Goal: Task Accomplishment & Management: Complete application form

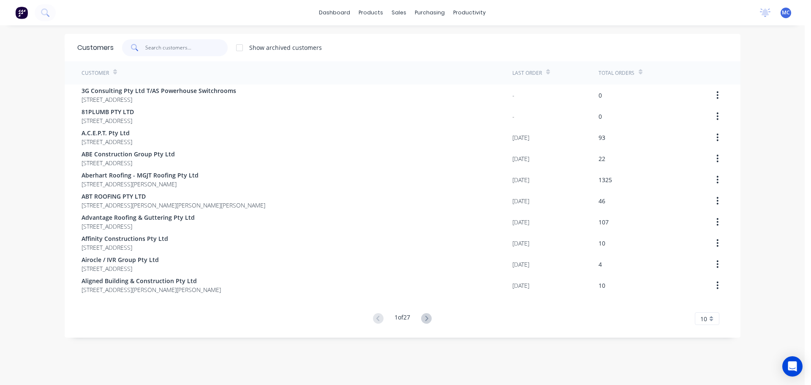
click at [173, 49] on input "text" at bounding box center [186, 47] width 82 height 17
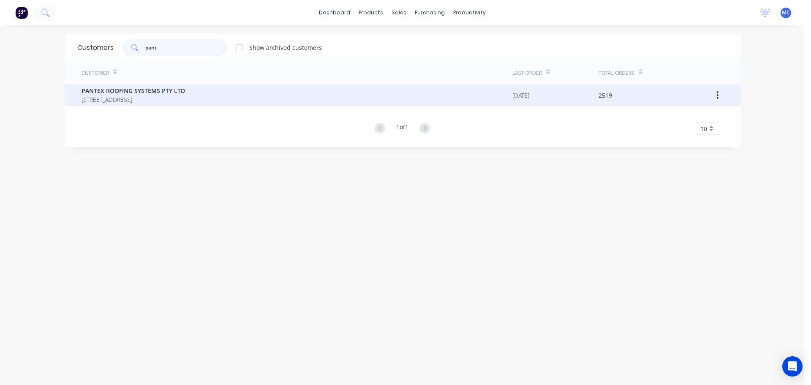
type input "pant"
click at [129, 92] on span "PANTEX ROOFING SYSTEMS PTY LTD" at bounding box center [134, 90] width 104 height 9
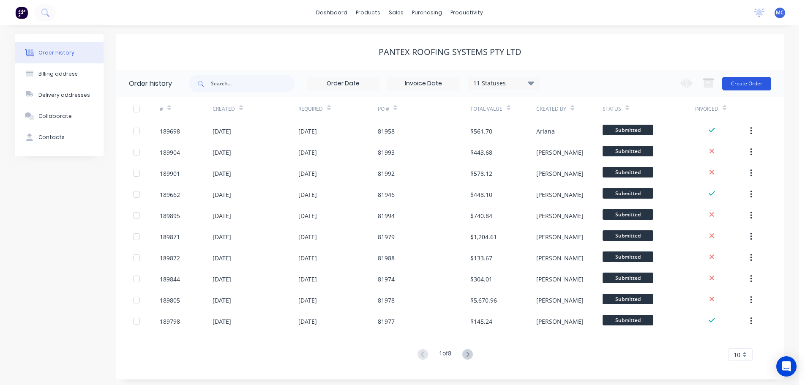
click at [745, 85] on button "Create Order" at bounding box center [746, 84] width 49 height 14
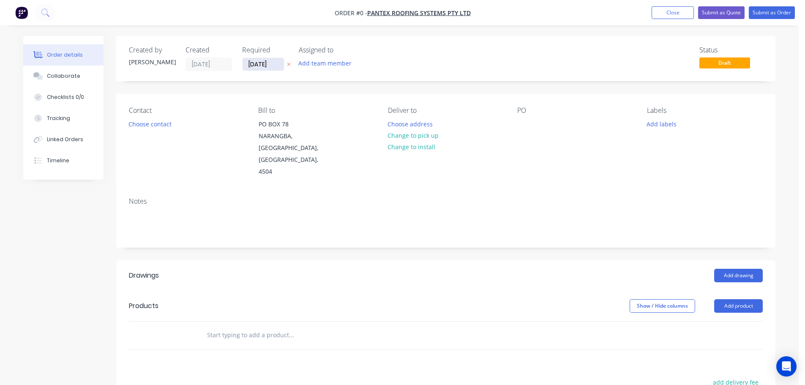
click at [261, 63] on input "[DATE]" at bounding box center [263, 64] width 41 height 13
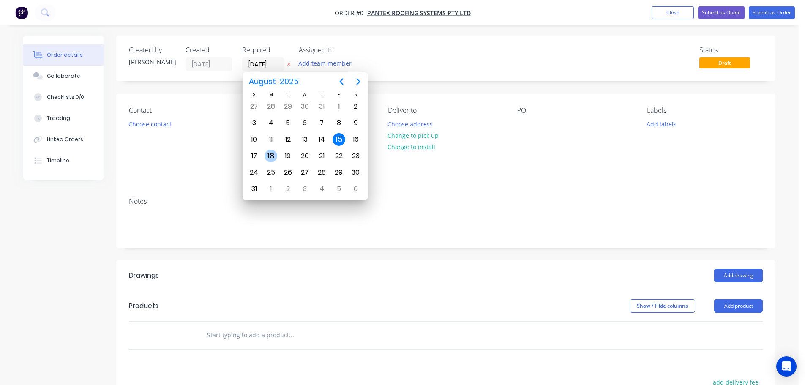
click at [271, 157] on div "18" at bounding box center [271, 156] width 13 height 13
type input "[DATE]"
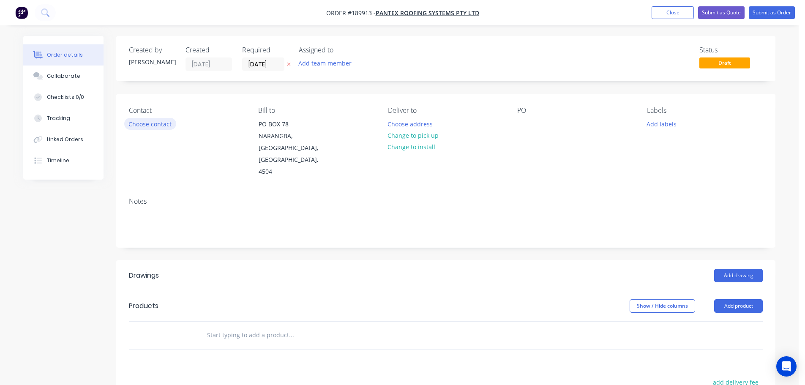
click at [153, 122] on button "Choose contact" at bounding box center [150, 123] width 52 height 11
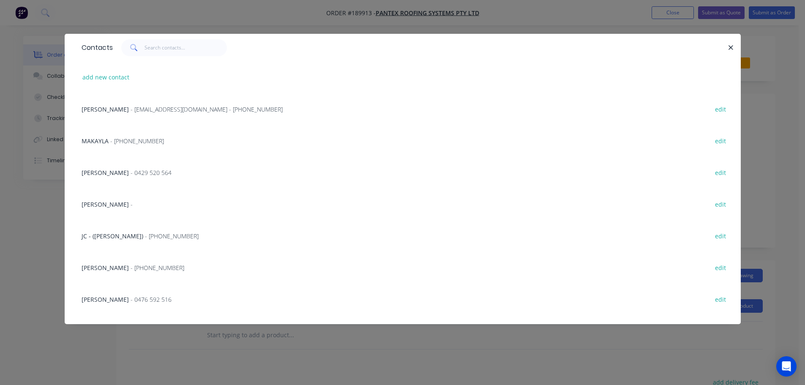
click at [138, 139] on span "- [PHONE_NUMBER]" at bounding box center [137, 141] width 54 height 8
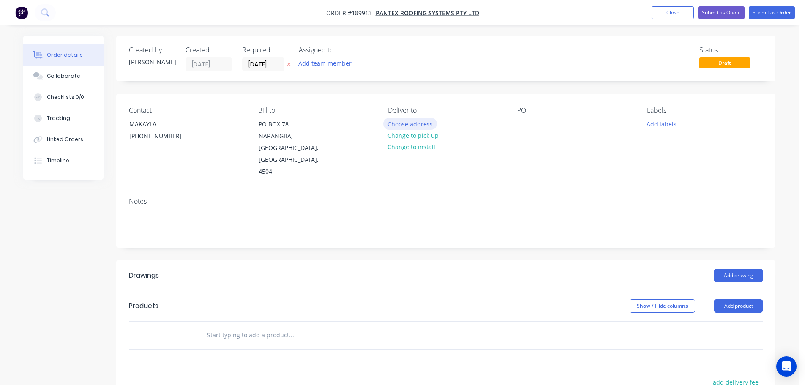
click at [413, 124] on button "Choose address" at bounding box center [410, 123] width 54 height 11
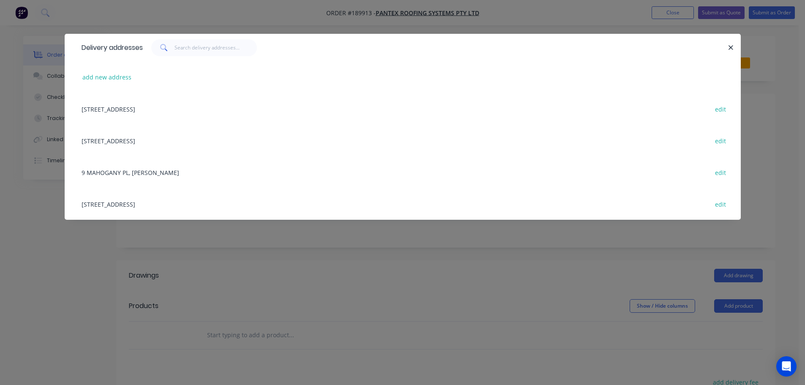
click at [132, 206] on div "[STREET_ADDRESS] edit" at bounding box center [402, 204] width 651 height 32
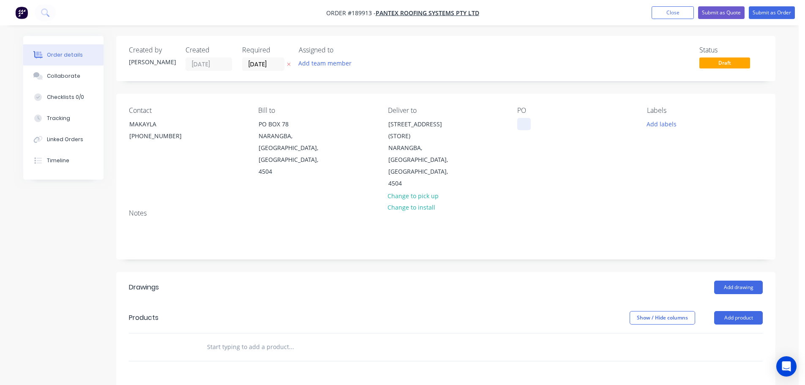
click at [527, 124] on div at bounding box center [524, 124] width 14 height 12
click at [747, 281] on button "Add drawing" at bounding box center [738, 288] width 49 height 14
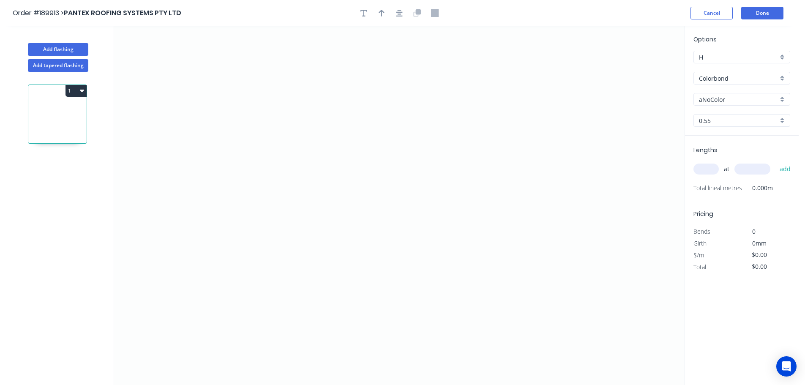
click at [711, 103] on input "aNoColor" at bounding box center [738, 99] width 79 height 9
click at [719, 155] on div "Windspray" at bounding box center [742, 158] width 96 height 15
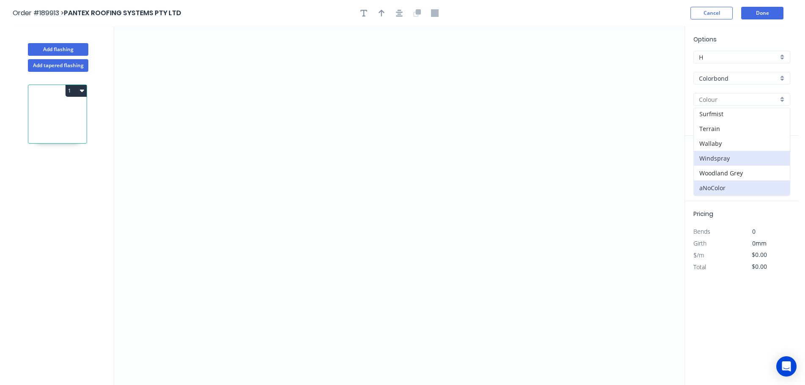
type input "Windspray"
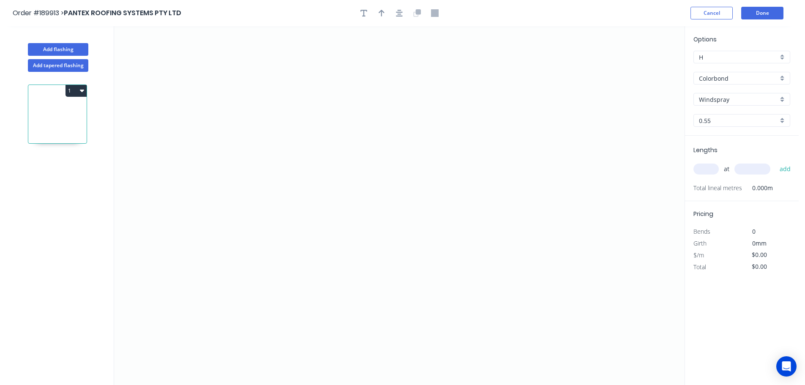
click at [711, 169] on input "text" at bounding box center [706, 169] width 25 height 11
type input "1"
type input "5400"
click at [776, 162] on button "add" at bounding box center [786, 169] width 20 height 14
click at [515, 55] on icon "0" at bounding box center [399, 205] width 571 height 359
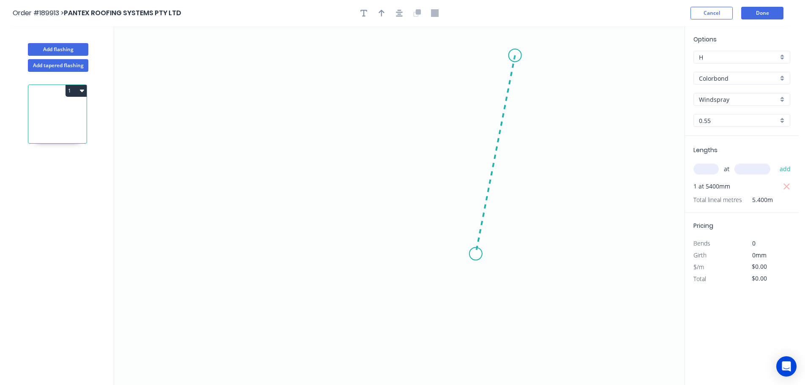
click at [476, 254] on icon "0" at bounding box center [399, 205] width 571 height 359
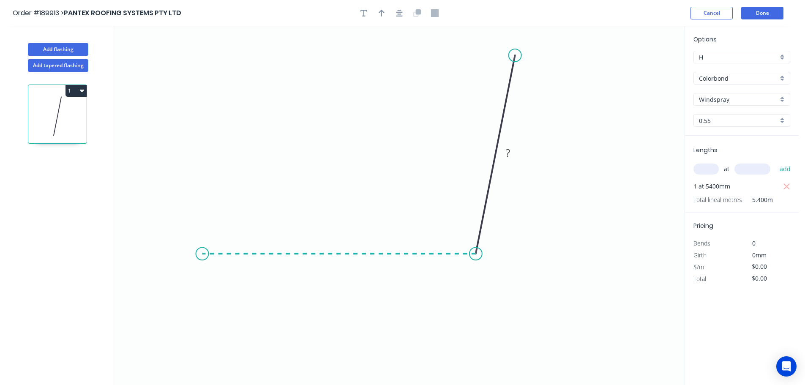
drag, startPoint x: 202, startPoint y: 239, endPoint x: 176, endPoint y: 245, distance: 26.9
click at [202, 239] on icon "0 ?" at bounding box center [399, 205] width 571 height 359
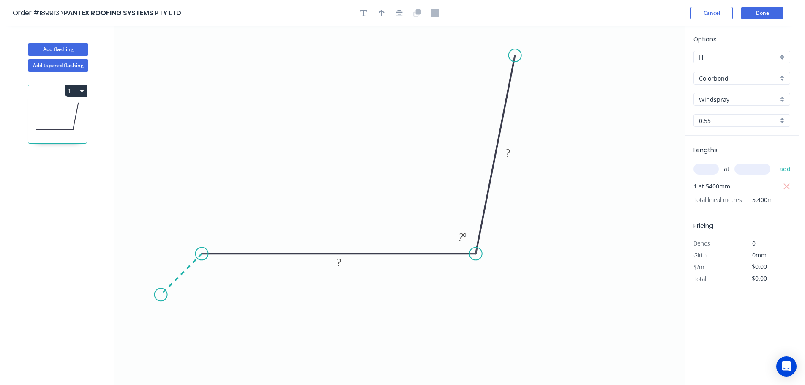
click at [161, 301] on icon "0 ? ? ? º" at bounding box center [399, 205] width 571 height 359
click at [161, 298] on circle at bounding box center [161, 294] width 13 height 13
click at [161, 295] on circle at bounding box center [161, 294] width 13 height 13
click at [175, 260] on tspan "?" at bounding box center [172, 261] width 4 height 14
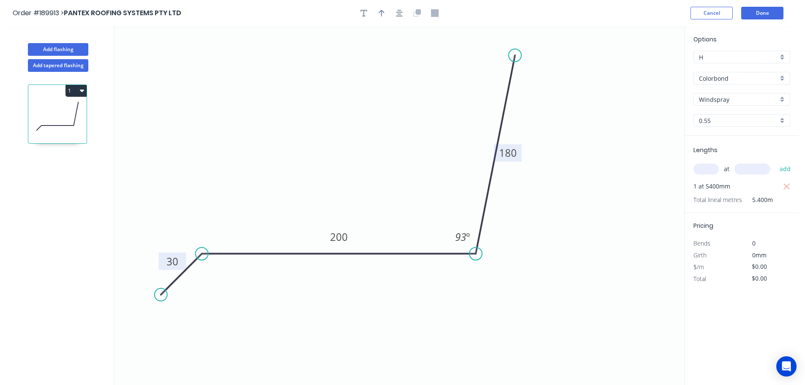
type input "$14.04"
type input "$75.82"
click at [382, 11] on icon "button" at bounding box center [382, 13] width 6 height 7
drag, startPoint x: 643, startPoint y: 66, endPoint x: 375, endPoint y: 133, distance: 276.2
click at [375, 133] on icon at bounding box center [376, 123] width 8 height 27
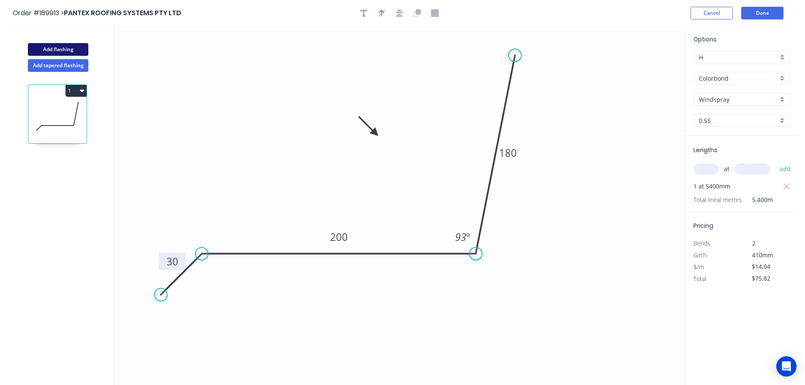
click at [65, 48] on button "Add flashing" at bounding box center [58, 49] width 60 height 13
type input "$0.00"
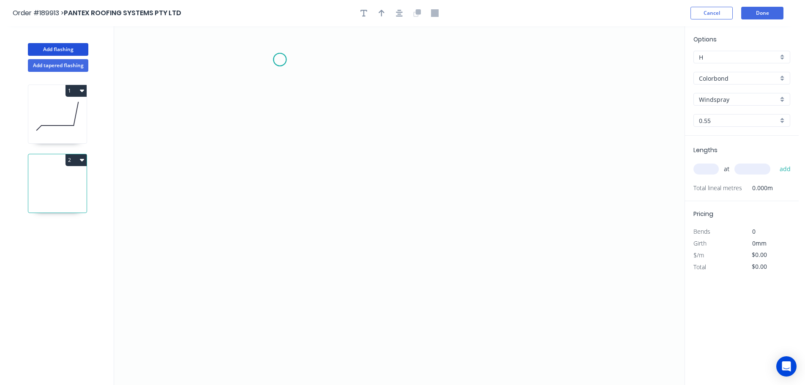
click at [280, 60] on icon "0" at bounding box center [399, 205] width 571 height 359
click at [306, 270] on icon "0" at bounding box center [399, 205] width 571 height 359
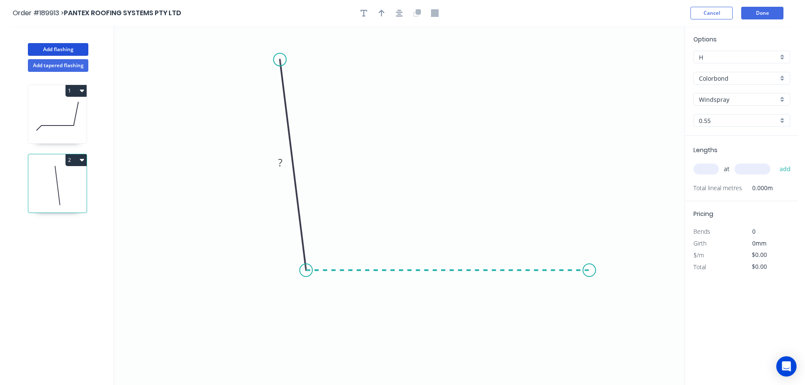
click at [590, 270] on icon "0 ?" at bounding box center [399, 205] width 571 height 359
click at [639, 318] on icon "0 ? ? ? º" at bounding box center [399, 205] width 571 height 359
click at [639, 318] on circle at bounding box center [638, 319] width 13 height 13
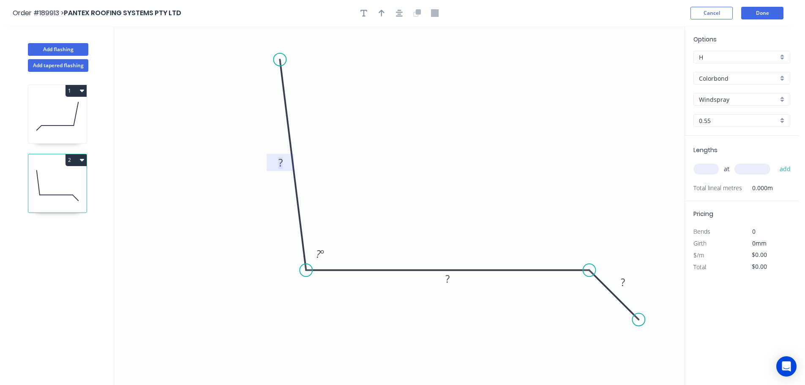
click at [280, 161] on tspan "?" at bounding box center [281, 163] width 4 height 14
click at [381, 16] on icon "button" at bounding box center [382, 13] width 6 height 7
type input "$14.04"
click at [641, 66] on icon at bounding box center [642, 58] width 8 height 27
drag, startPoint x: 641, startPoint y: 66, endPoint x: 458, endPoint y: 140, distance: 197.6
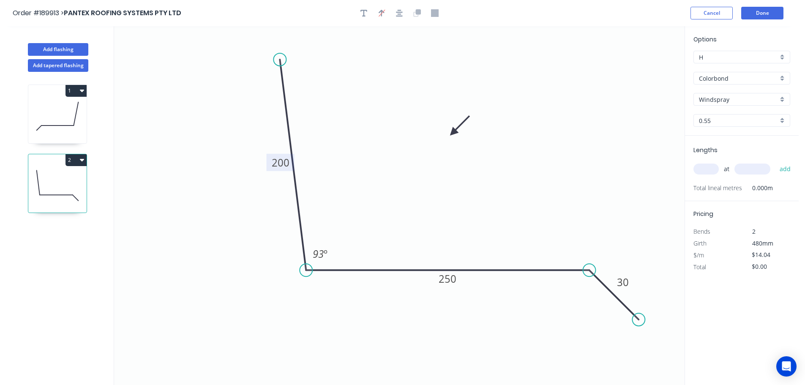
click at [453, 136] on icon at bounding box center [460, 126] width 25 height 25
click at [712, 167] on input "text" at bounding box center [706, 169] width 25 height 11
type input "1"
type input "2800"
click at [776, 162] on button "add" at bounding box center [786, 169] width 20 height 14
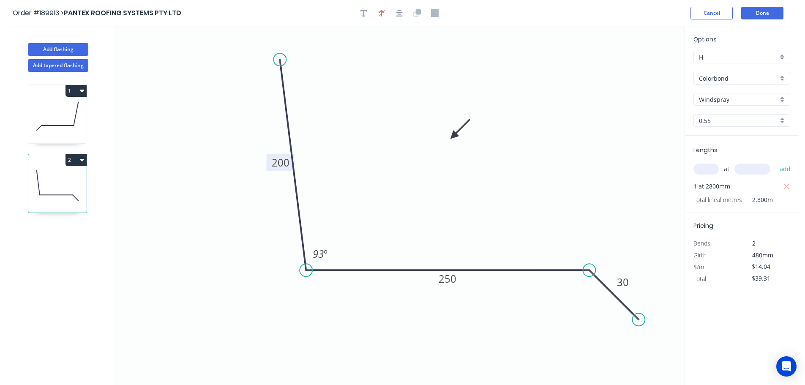
click at [81, 161] on icon "button" at bounding box center [82, 160] width 4 height 3
click at [44, 181] on div "Duplicate" at bounding box center [46, 181] width 65 height 12
type input "$0.00"
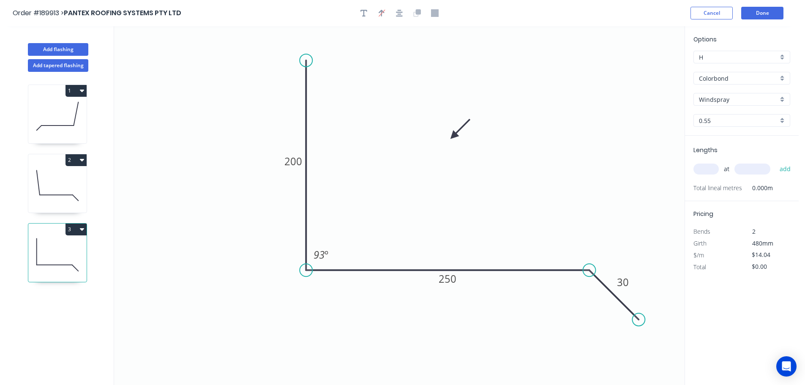
drag, startPoint x: 298, startPoint y: 59, endPoint x: 303, endPoint y: 60, distance: 5.6
click at [303, 60] on circle at bounding box center [306, 60] width 13 height 13
click at [346, 285] on div "Hide angle" at bounding box center [372, 283] width 85 height 17
click at [294, 160] on tspan "200" at bounding box center [293, 161] width 18 height 14
click at [706, 164] on input "text" at bounding box center [706, 169] width 25 height 11
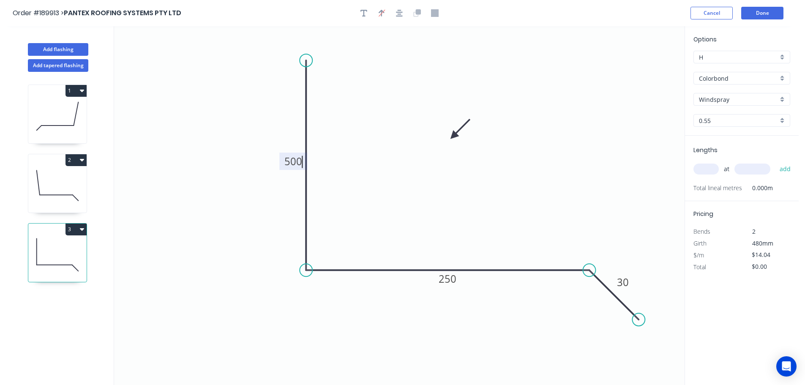
type input "$19.99"
type input "1"
type input "4600"
click at [776, 162] on button "add" at bounding box center [786, 169] width 20 height 14
click at [83, 230] on icon "button" at bounding box center [82, 229] width 4 height 3
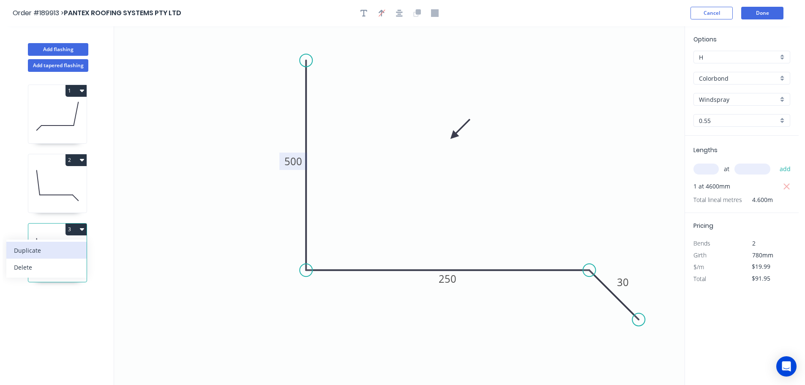
click at [39, 249] on div "Duplicate" at bounding box center [46, 250] width 65 height 12
type input "$0.00"
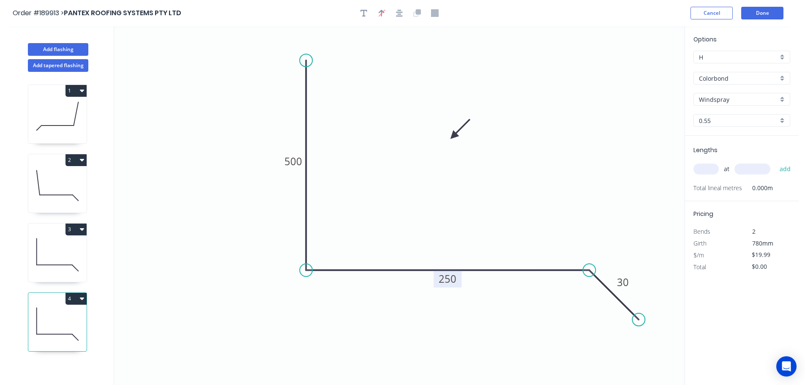
click at [451, 279] on tspan "250" at bounding box center [448, 279] width 18 height 14
click at [707, 168] on input "text" at bounding box center [706, 169] width 25 height 11
type input "$23.95"
type input "1"
type input "4600"
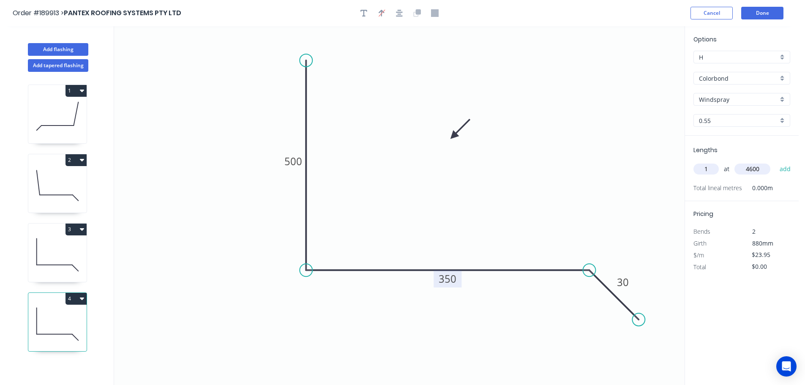
click at [776, 162] on button "add" at bounding box center [786, 169] width 20 height 14
type input "$110.17"
click at [83, 91] on icon "button" at bounding box center [82, 90] width 4 height 7
click at [38, 112] on div "Duplicate" at bounding box center [46, 112] width 65 height 12
type input "$14.04"
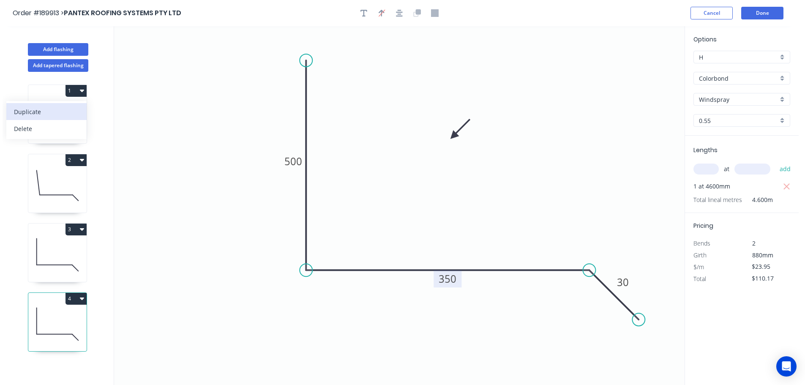
type input "$0.00"
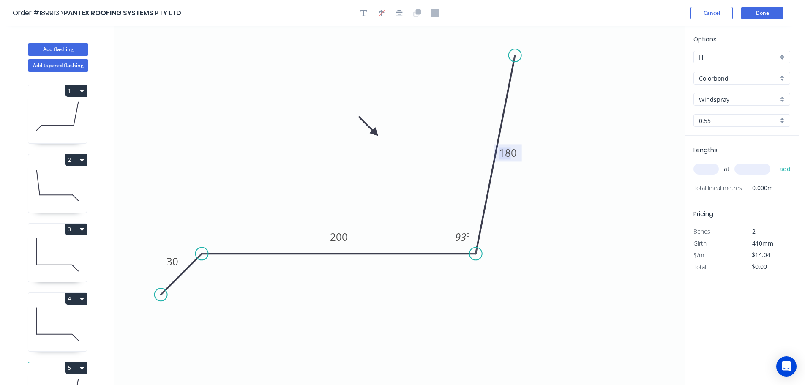
click at [508, 152] on tspan "180" at bounding box center [508, 153] width 18 height 14
click at [701, 167] on input "text" at bounding box center [706, 169] width 25 height 11
type input "$23.95"
type input "2"
type input "1200"
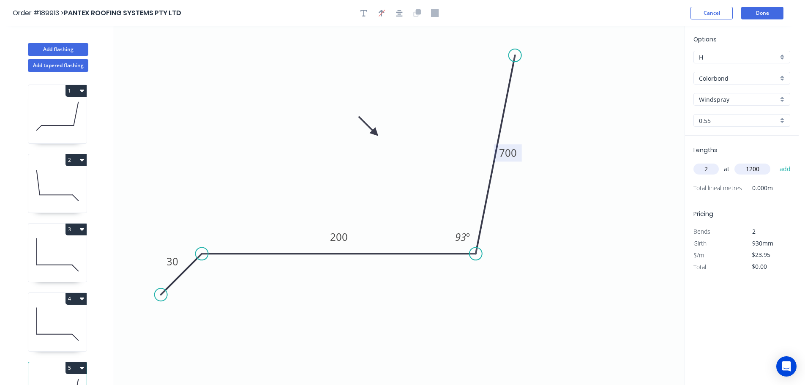
click at [776, 162] on button "add" at bounding box center [786, 169] width 20 height 14
type input "$57.48"
click at [51, 46] on button "Add flashing" at bounding box center [58, 49] width 60 height 13
type input "$0.00"
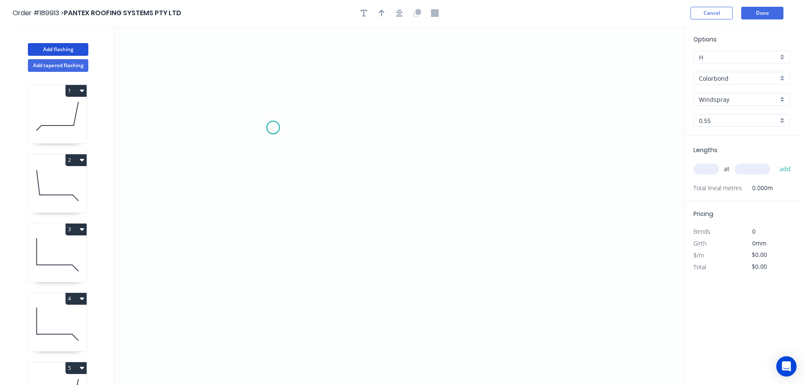
drag, startPoint x: 273, startPoint y: 128, endPoint x: 276, endPoint y: 108, distance: 19.7
click at [273, 126] on icon "0" at bounding box center [399, 205] width 571 height 359
click at [316, 82] on icon "0" at bounding box center [399, 205] width 571 height 359
click at [606, 88] on icon "0 ?" at bounding box center [399, 205] width 571 height 359
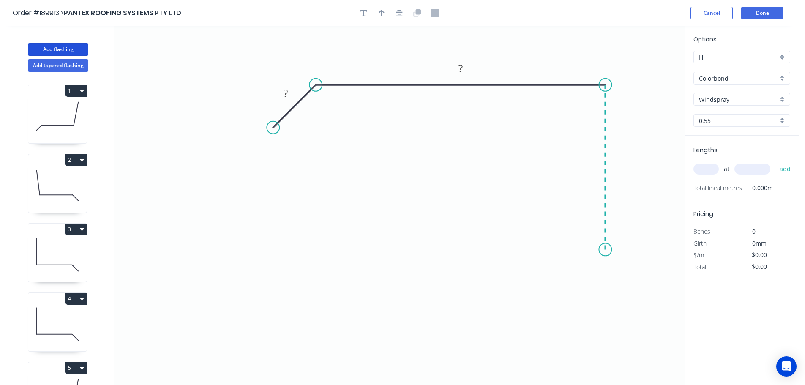
click at [596, 250] on icon "0 ? ?" at bounding box center [399, 205] width 571 height 359
click at [629, 278] on icon "0 ? ? ?" at bounding box center [399, 205] width 571 height 359
click at [606, 300] on icon "0 ? ? ? ? ? º" at bounding box center [399, 205] width 571 height 359
click at [606, 300] on circle at bounding box center [605, 300] width 13 height 13
click at [627, 274] on circle at bounding box center [626, 271] width 13 height 13
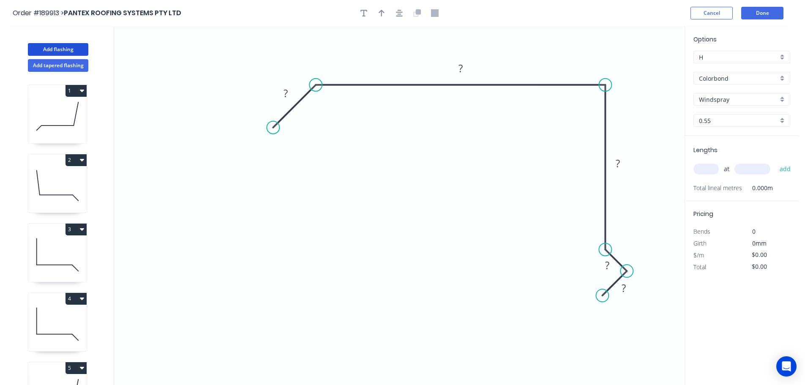
click at [603, 299] on circle at bounding box center [602, 295] width 13 height 13
click at [287, 91] on tspan "?" at bounding box center [286, 93] width 4 height 14
type input "$13.61"
click at [402, 17] on button "button" at bounding box center [399, 13] width 13 height 13
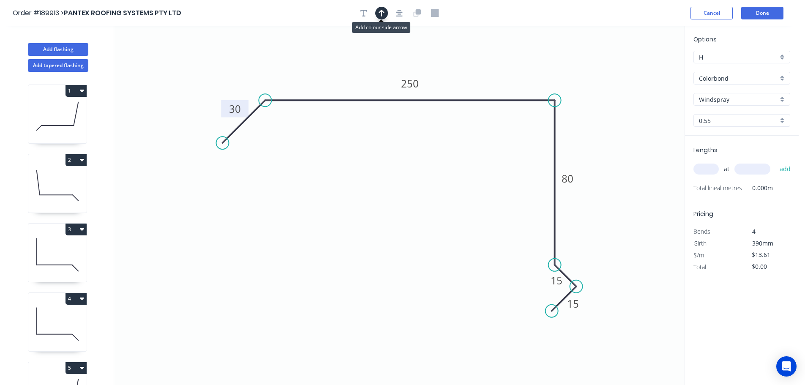
click at [385, 16] on button "button" at bounding box center [381, 13] width 13 height 13
click at [642, 67] on icon at bounding box center [642, 58] width 8 height 27
click at [699, 169] on input "text" at bounding box center [706, 169] width 25 height 11
type input "2"
type input "1800"
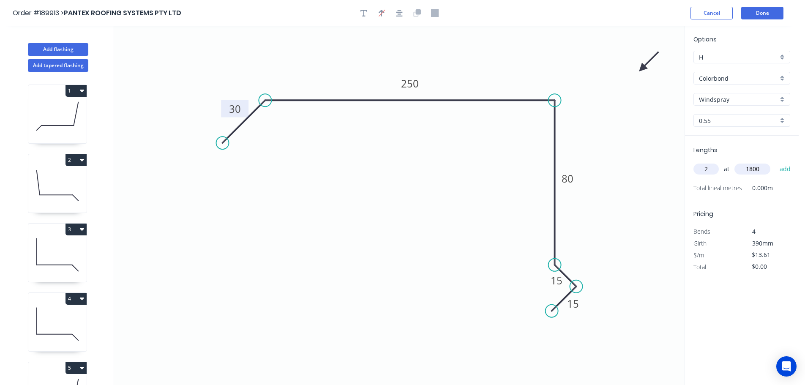
click at [776, 162] on button "add" at bounding box center [786, 169] width 20 height 14
type input "$49.00"
click at [66, 50] on button "Add flashing" at bounding box center [58, 49] width 60 height 13
type input "$0.00"
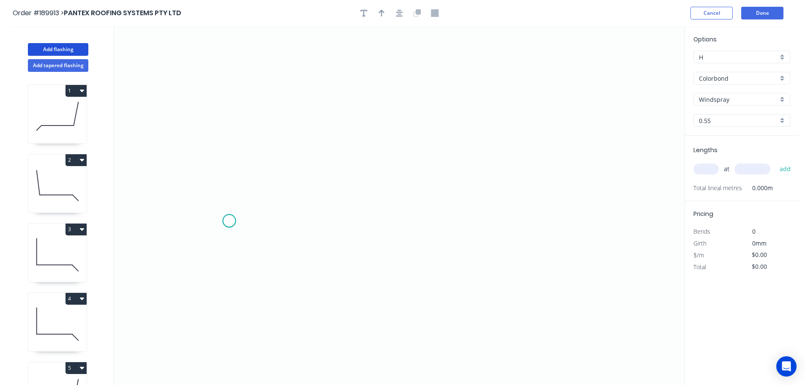
drag, startPoint x: 229, startPoint y: 221, endPoint x: 250, endPoint y: 172, distance: 52.8
click at [229, 219] on icon "0" at bounding box center [399, 205] width 571 height 359
click at [275, 171] on icon "0" at bounding box center [399, 205] width 571 height 359
click at [605, 188] on icon "0 ?" at bounding box center [399, 205] width 571 height 359
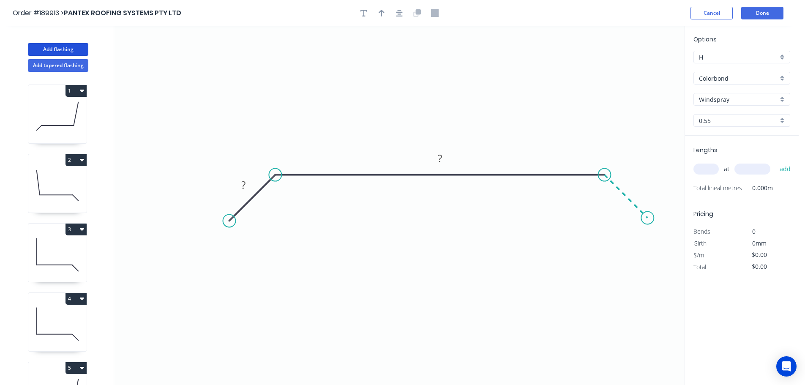
click at [648, 216] on icon "0 ? ?" at bounding box center [399, 205] width 571 height 359
click at [648, 216] on circle at bounding box center [647, 217] width 13 height 13
click at [244, 184] on tspan "?" at bounding box center [243, 185] width 4 height 14
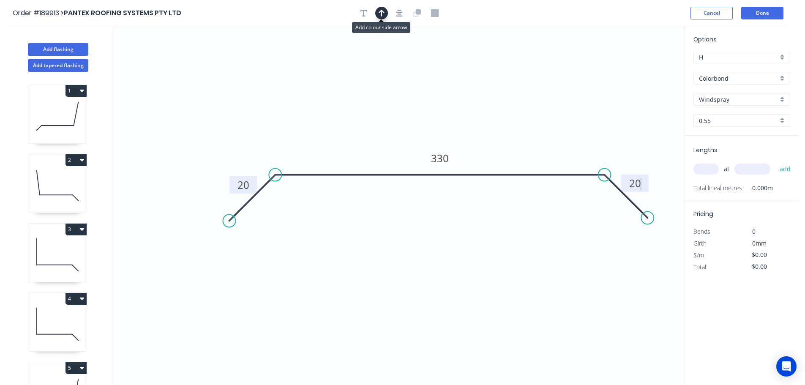
click at [380, 15] on icon "button" at bounding box center [382, 13] width 6 height 8
type input "$12.06"
click at [639, 66] on icon at bounding box center [642, 58] width 8 height 27
drag, startPoint x: 644, startPoint y: 67, endPoint x: 522, endPoint y: 107, distance: 127.5
click at [563, 98] on icon at bounding box center [575, 86] width 25 height 25
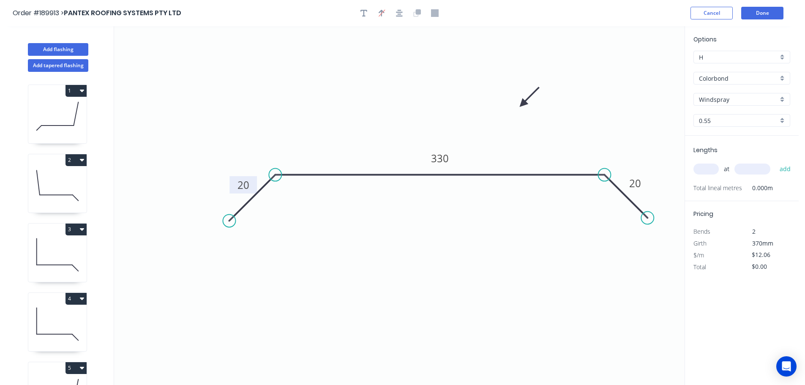
click at [705, 169] on input "text" at bounding box center [706, 169] width 25 height 11
type input "3"
type input "2800"
click at [776, 162] on button "add" at bounding box center [786, 169] width 20 height 14
type input "$101.30"
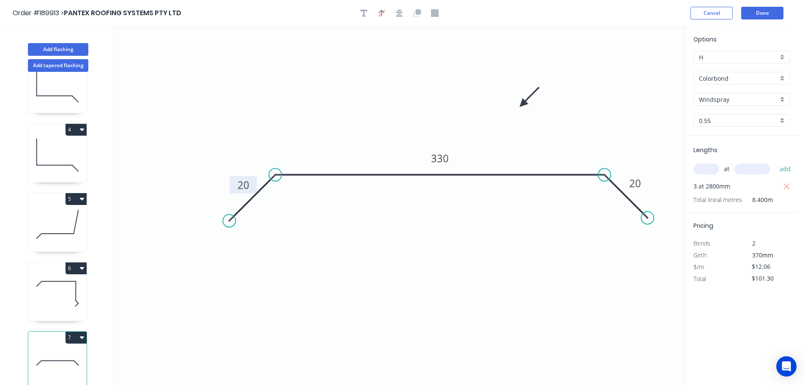
scroll to position [175, 0]
click at [84, 265] on icon "button" at bounding box center [82, 268] width 4 height 7
click at [32, 284] on div "Duplicate" at bounding box center [46, 289] width 65 height 12
type input "$13.61"
type input "$0.00"
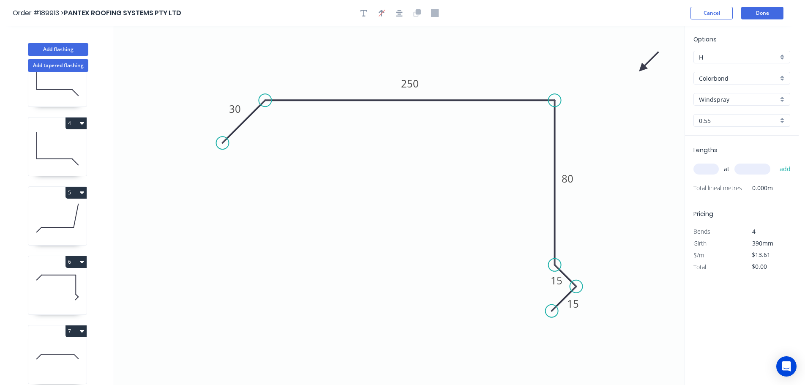
click at [710, 167] on input "text" at bounding box center [706, 169] width 25 height 11
type input "2"
type input "4000"
click at [776, 162] on button "add" at bounding box center [786, 169] width 20 height 14
type input "$108.88"
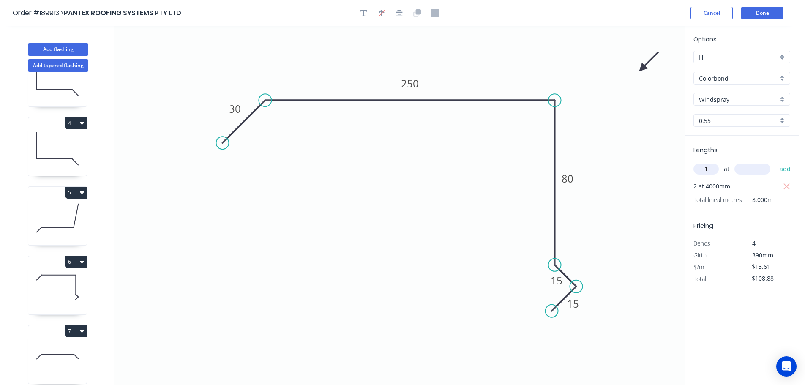
type input "1"
type input "3200"
click at [776, 162] on button "add" at bounding box center [786, 169] width 20 height 14
type input "$152.43"
type input "1"
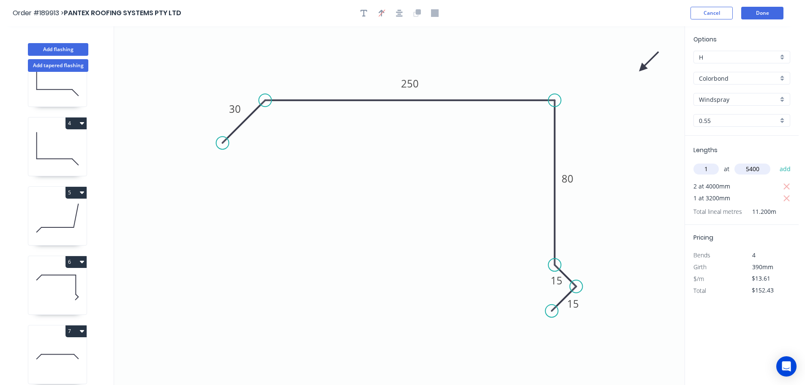
type input "5400"
click at [776, 162] on button "add" at bounding box center [786, 169] width 20 height 14
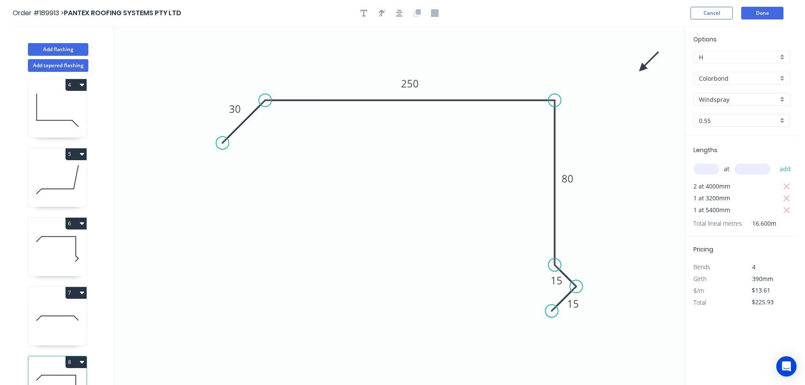
scroll to position [245, 0]
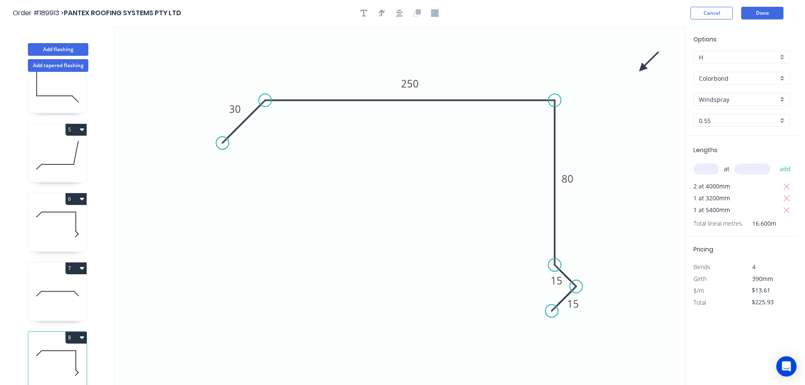
click at [83, 336] on icon "button" at bounding box center [82, 337] width 4 height 3
click at [30, 352] on div "Duplicate" at bounding box center [46, 358] width 65 height 12
type input "$0.00"
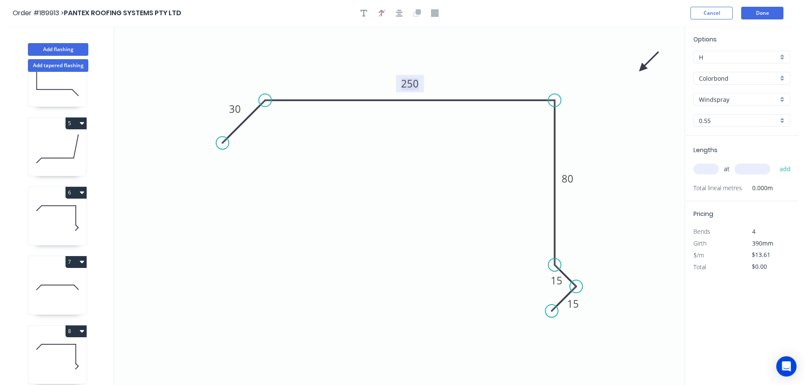
click at [410, 81] on tspan "250" at bounding box center [410, 83] width 18 height 14
click at [708, 168] on input "text" at bounding box center [706, 169] width 25 height 11
type input "$15.59"
type input "1"
type input "3200"
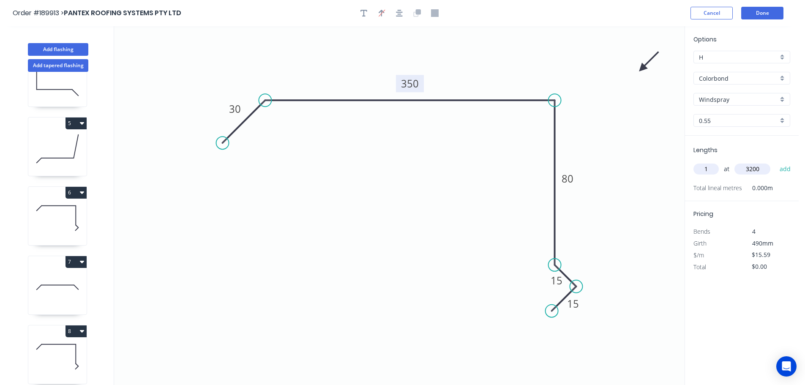
click at [776, 162] on button "add" at bounding box center [786, 169] width 20 height 14
type input "$49.89"
type input "1"
type input "5400"
click at [776, 162] on button "add" at bounding box center [786, 169] width 20 height 14
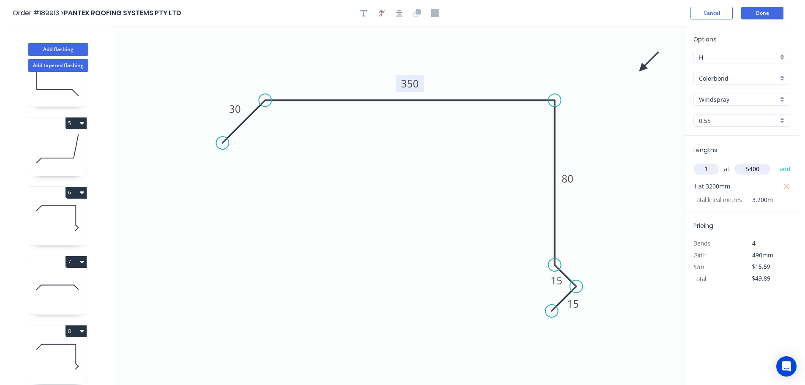
type input "$134.07"
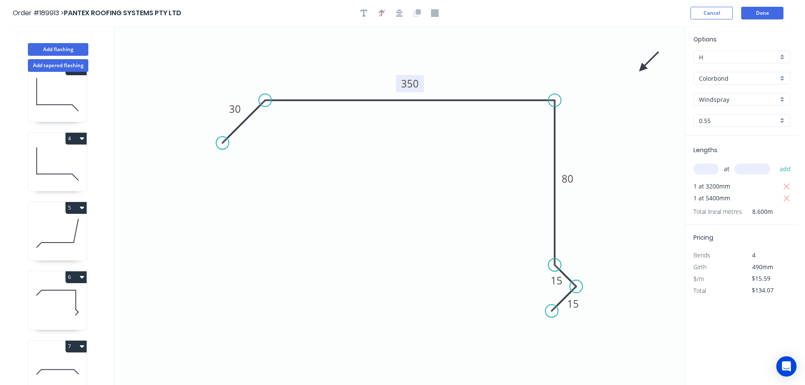
click at [82, 139] on icon "button" at bounding box center [82, 138] width 4 height 3
click at [39, 156] on div "Duplicate" at bounding box center [46, 159] width 65 height 12
type input "$23.95"
type input "$0.00"
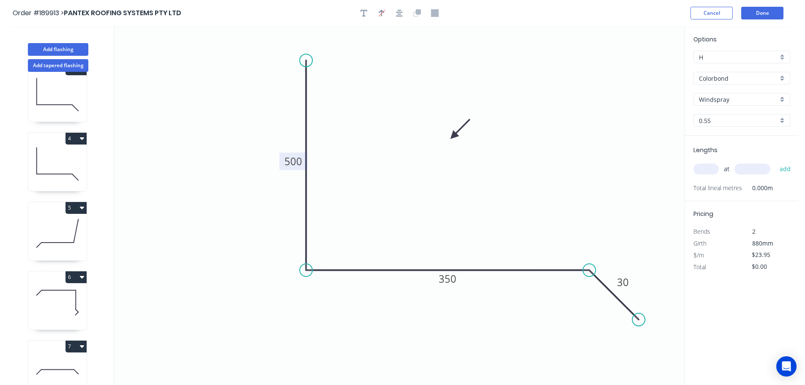
click at [295, 162] on tspan "500" at bounding box center [293, 161] width 18 height 14
type input "$16.02"
click at [710, 169] on input "text" at bounding box center [706, 169] width 25 height 11
type input "1"
type input "3200"
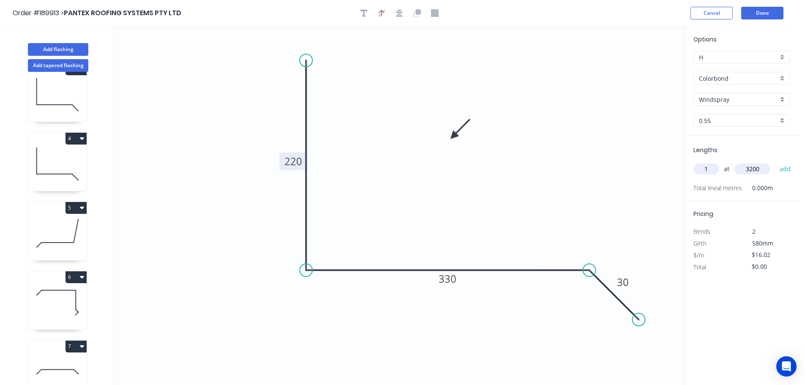
click at [776, 162] on button "add" at bounding box center [786, 169] width 20 height 14
type input "$51.26"
click at [86, 276] on button "6" at bounding box center [76, 277] width 21 height 12
click at [36, 299] on div "Duplicate" at bounding box center [46, 298] width 65 height 12
type input "$13.61"
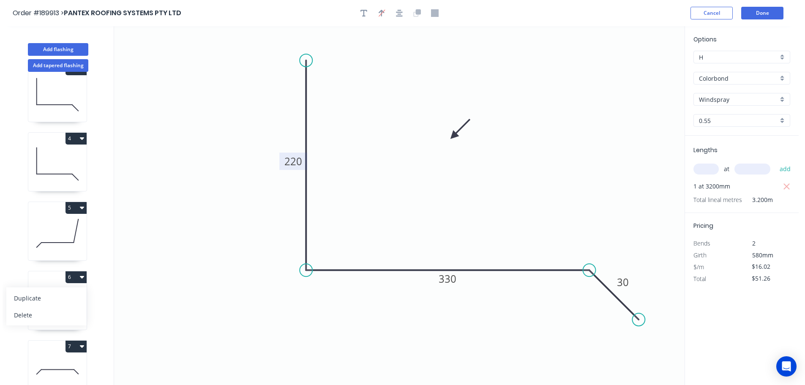
type input "$0.00"
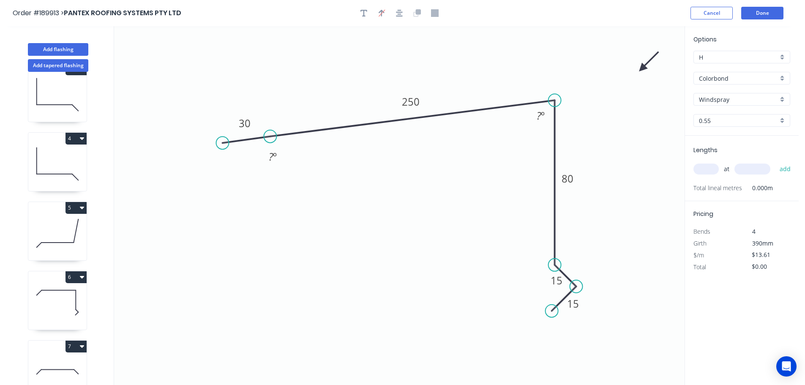
drag, startPoint x: 265, startPoint y: 99, endPoint x: 270, endPoint y: 137, distance: 37.5
click at [270, 137] on circle at bounding box center [270, 136] width 13 height 13
drag, startPoint x: 225, startPoint y: 175, endPoint x: 235, endPoint y: 182, distance: 11.8
click at [235, 182] on circle at bounding box center [234, 182] width 13 height 13
click at [409, 99] on tspan "250" at bounding box center [411, 102] width 18 height 14
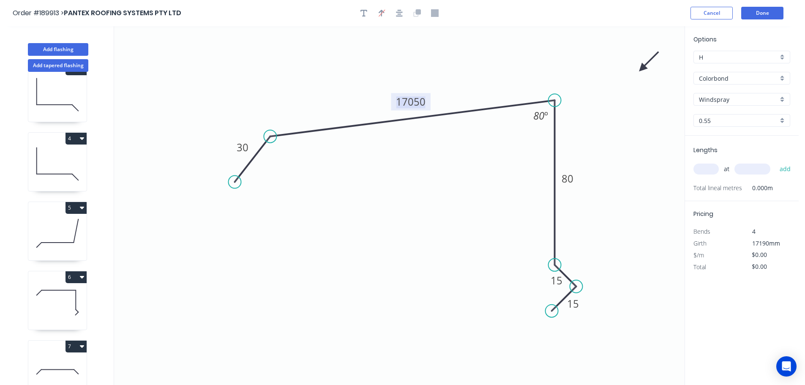
click at [413, 101] on tspan "17050" at bounding box center [411, 102] width 30 height 14
click at [708, 169] on input "text" at bounding box center [706, 169] width 25 height 11
type input "$13.61"
type input "1"
type input "3200"
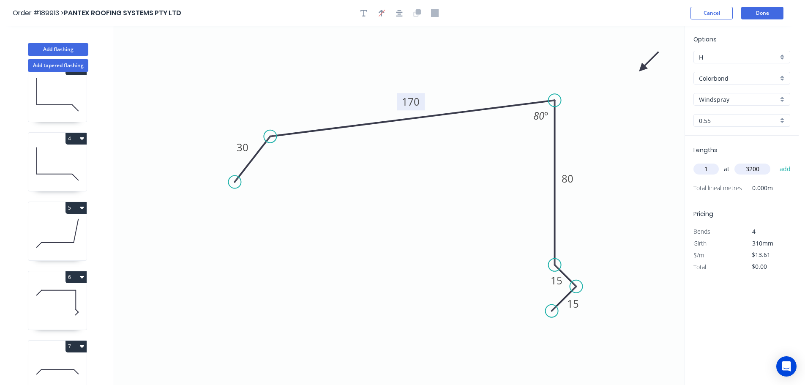
click at [776, 162] on button "add" at bounding box center [786, 169] width 20 height 14
type input "$43.55"
type input "1"
type input "1000"
click at [776, 162] on button "add" at bounding box center [786, 169] width 20 height 14
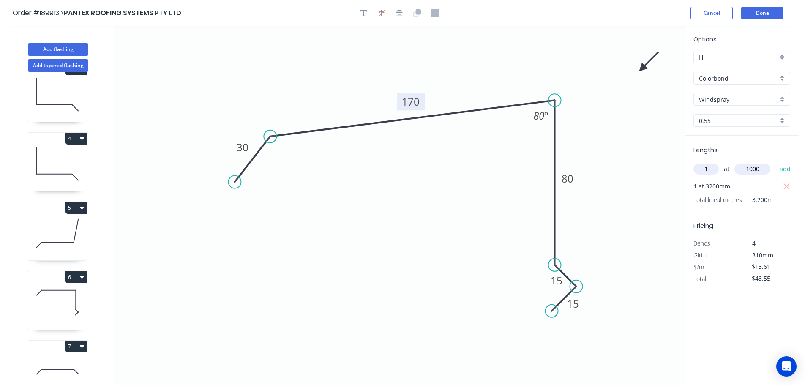
type input "$57.16"
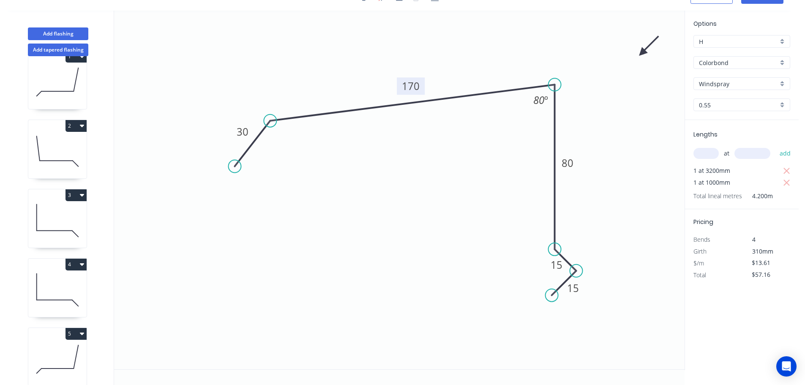
scroll to position [0, 0]
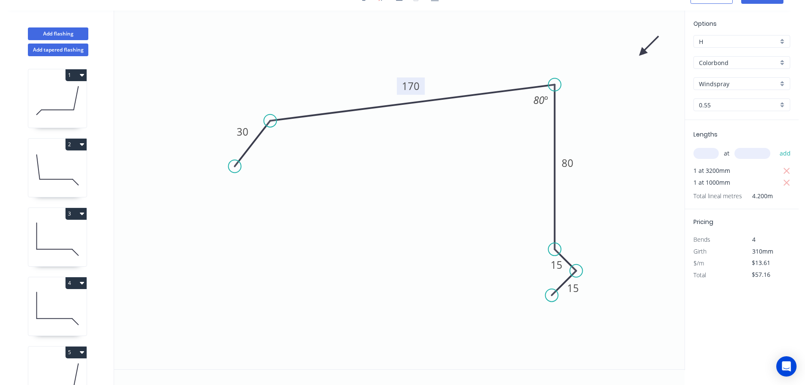
click at [81, 143] on icon "button" at bounding box center [82, 144] width 4 height 3
click at [36, 166] on div "Duplicate" at bounding box center [46, 165] width 65 height 12
type input "$14.04"
type input "$0.00"
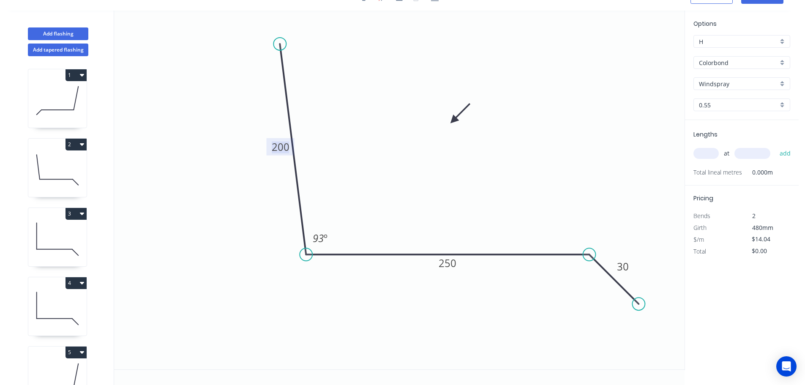
click at [282, 148] on tspan "200" at bounding box center [281, 147] width 18 height 14
click at [449, 263] on tspan "250" at bounding box center [448, 263] width 18 height 14
click at [705, 150] on input "text" at bounding box center [706, 153] width 25 height 11
type input "$12.06"
type input "1"
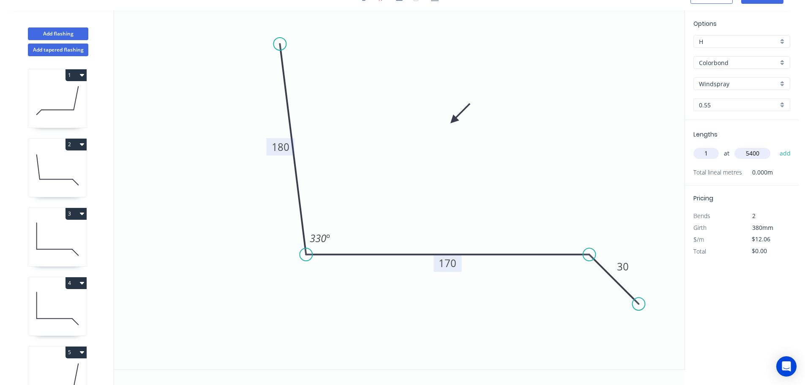
type input "5400"
click at [776, 146] on button "add" at bounding box center [786, 153] width 20 height 14
type input "$65.12"
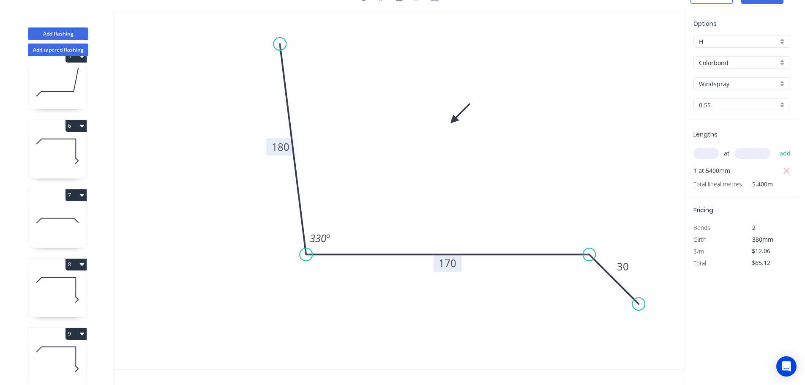
scroll to position [522, 0]
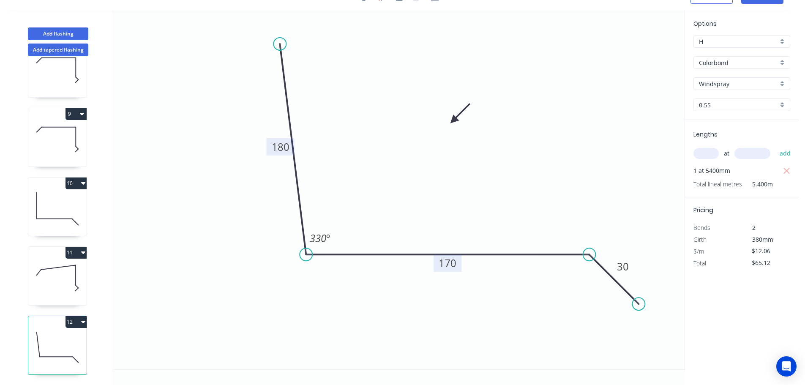
click at [85, 182] on icon "button" at bounding box center [83, 183] width 4 height 3
click at [30, 198] on div "Duplicate" at bounding box center [46, 204] width 65 height 12
type input "$16.02"
type input "$0.00"
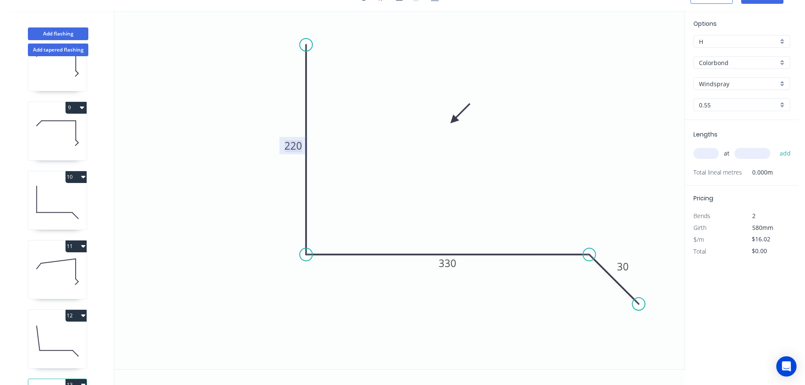
click at [293, 147] on tspan "220" at bounding box center [293, 146] width 18 height 14
type input "$23.95"
click at [706, 155] on input "text" at bounding box center [706, 153] width 25 height 11
type input "1"
type input "3200"
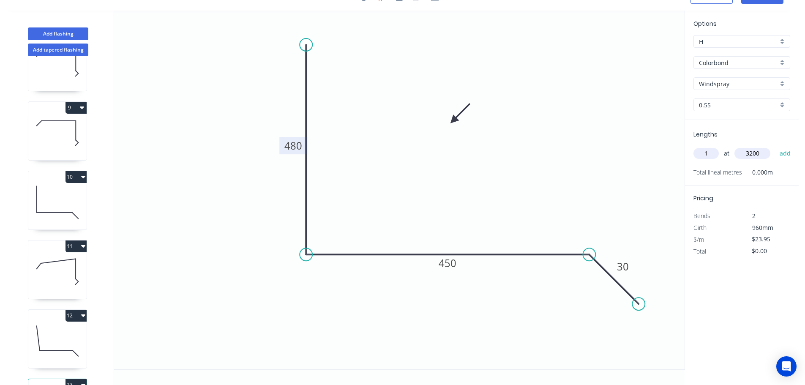
click at [776, 146] on button "add" at bounding box center [786, 153] width 20 height 14
type input "$76.64"
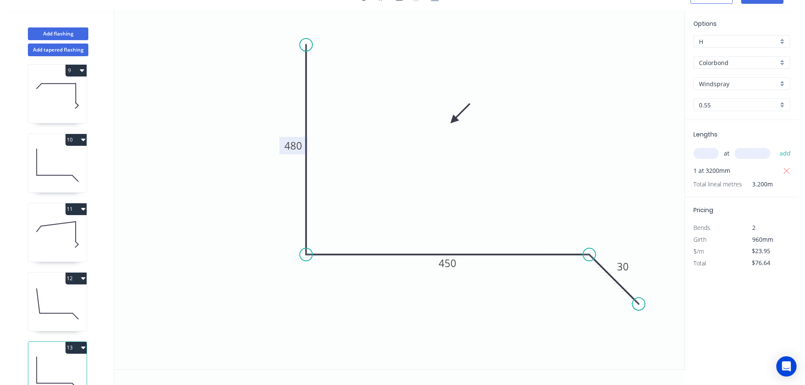
scroll to position [591, 0]
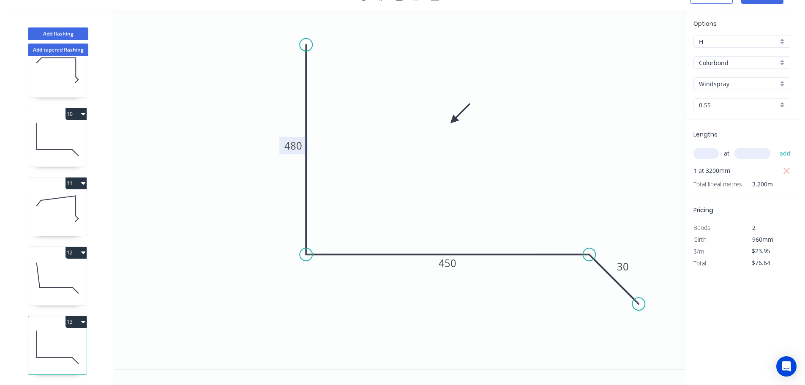
click at [83, 251] on icon "button" at bounding box center [83, 252] width 4 height 3
click at [35, 268] on div "Duplicate" at bounding box center [46, 274] width 65 height 12
type input "$12.06"
type input "$0.00"
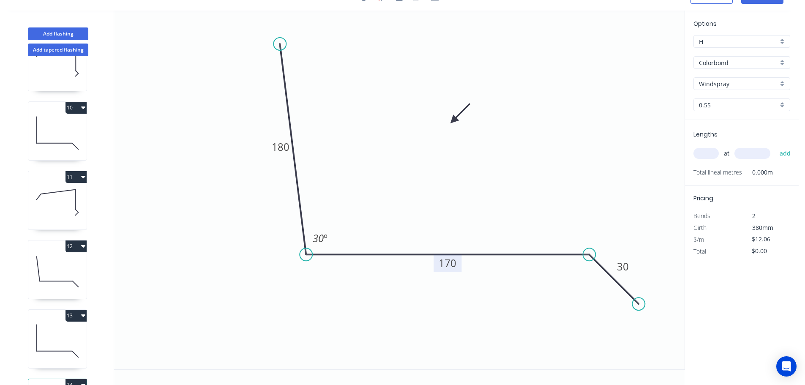
click at [450, 263] on tspan "170" at bounding box center [448, 263] width 18 height 14
click at [710, 154] on input "text" at bounding box center [706, 153] width 25 height 11
type input "$14.04"
type input "1"
type input "4400"
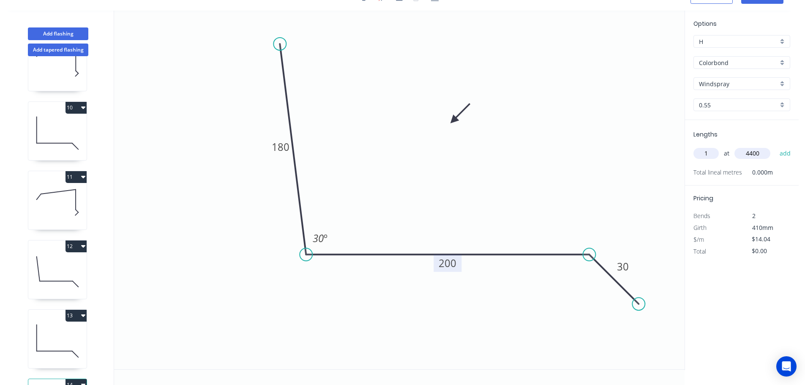
click at [776, 146] on button "add" at bounding box center [786, 153] width 20 height 14
type input "$61.78"
click at [82, 317] on icon "button" at bounding box center [83, 315] width 4 height 7
click at [30, 338] on div "Duplicate" at bounding box center [46, 337] width 65 height 12
type input "$23.95"
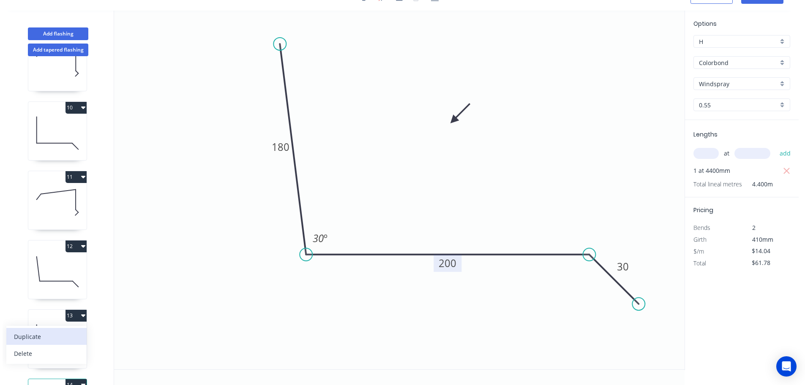
type input "$0.00"
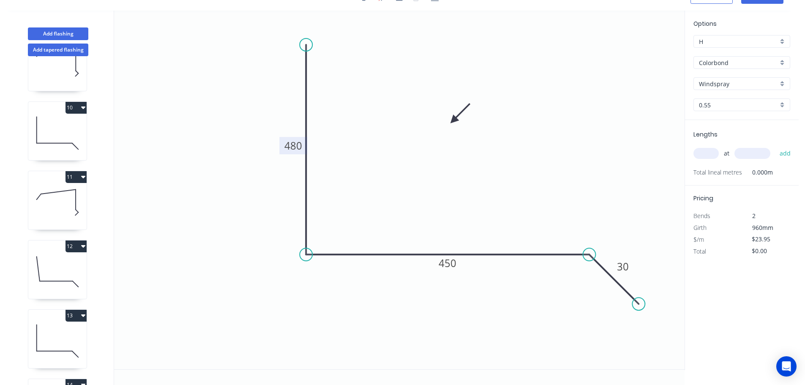
click at [295, 146] on tspan "480" at bounding box center [293, 146] width 18 height 14
type input "$10.08"
click at [708, 153] on input "text" at bounding box center [706, 153] width 25 height 11
type input "1"
type input "2800"
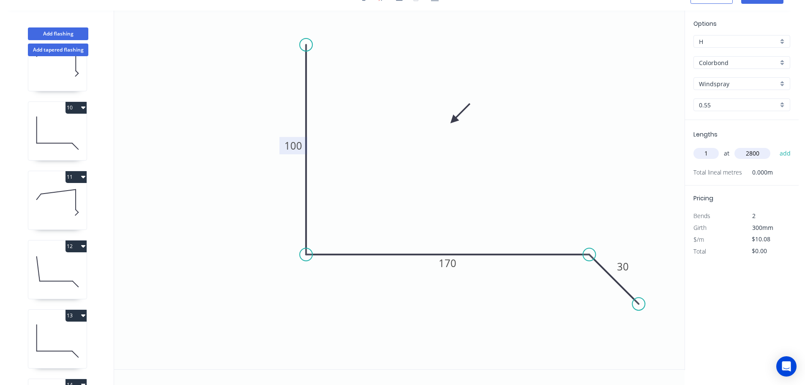
click at [776, 146] on button "add" at bounding box center [786, 153] width 20 height 14
type input "$28.22"
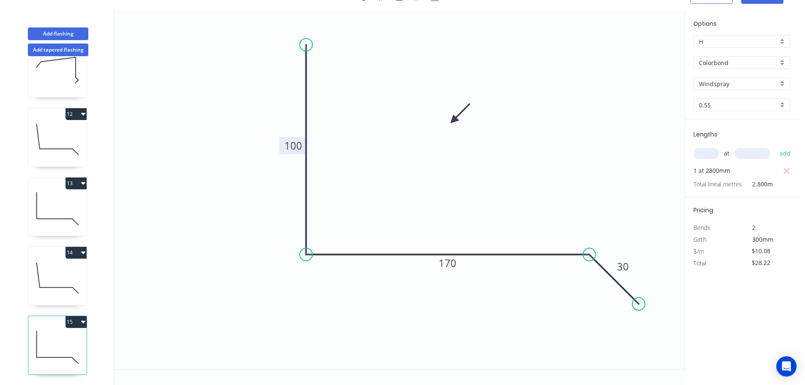
scroll to position [0, 0]
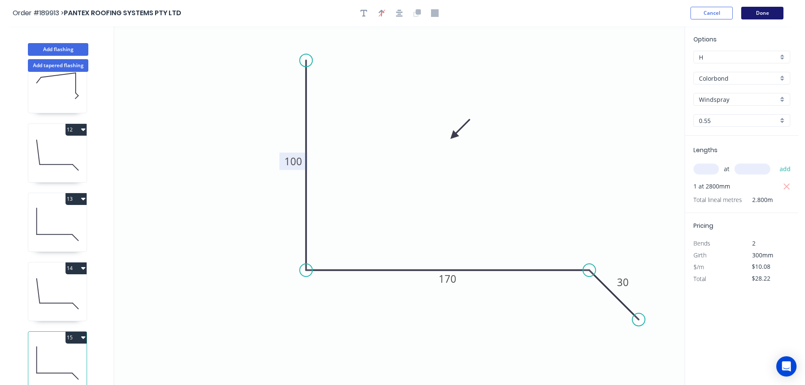
click at [762, 12] on button "Done" at bounding box center [762, 13] width 42 height 13
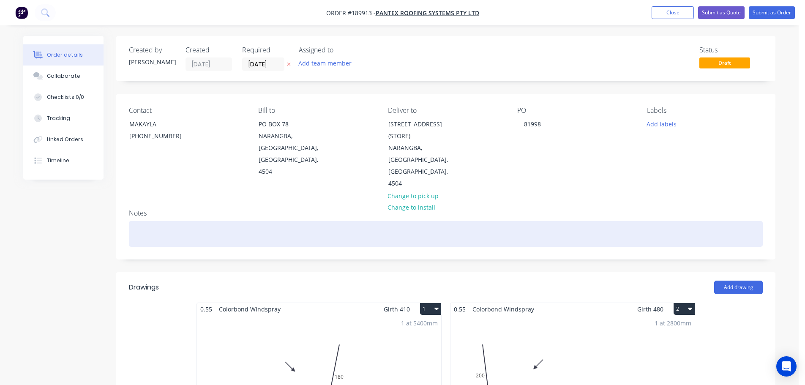
scroll to position [1372, 0]
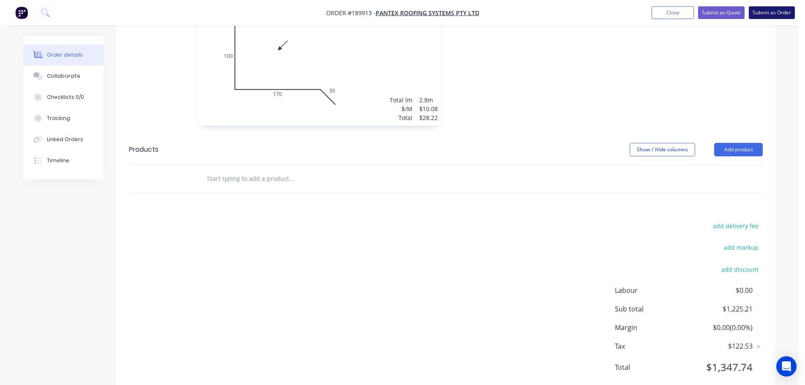
click at [778, 11] on button "Submit as Order" at bounding box center [772, 12] width 46 height 13
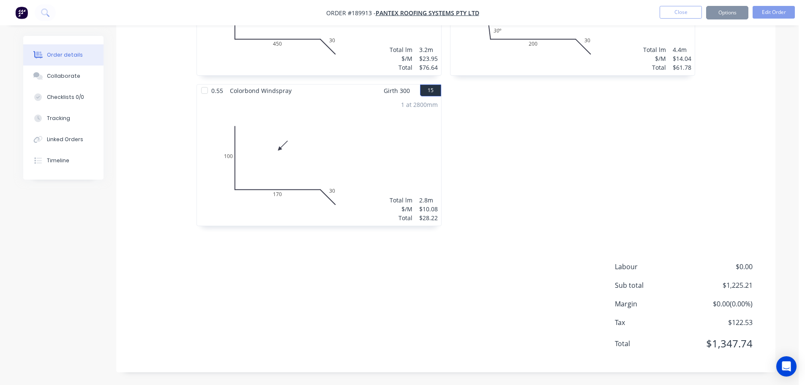
scroll to position [0, 0]
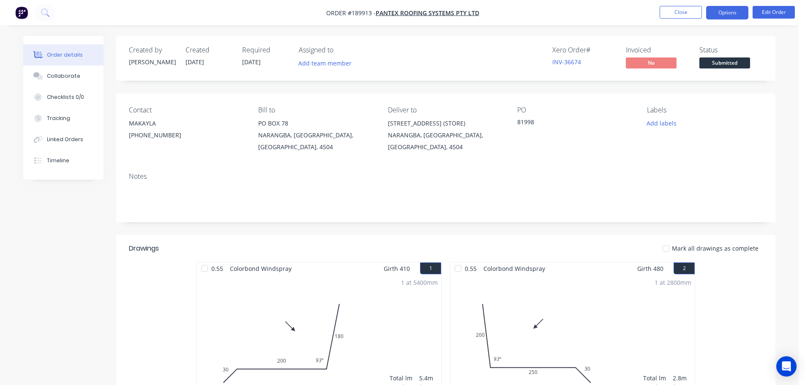
click at [729, 12] on button "Options" at bounding box center [727, 13] width 42 height 14
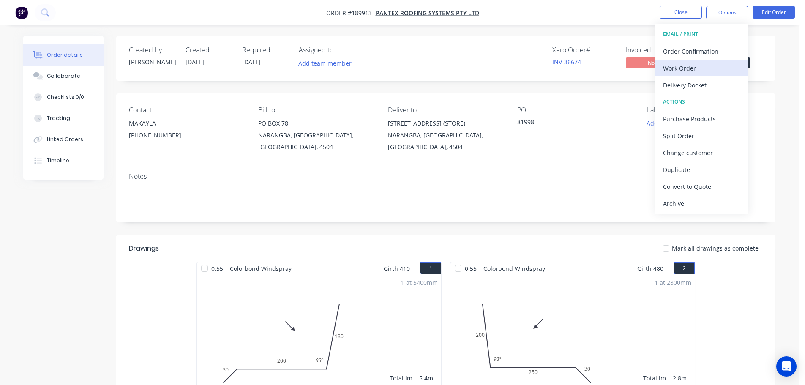
click at [686, 66] on div "Work Order" at bounding box center [702, 68] width 78 height 12
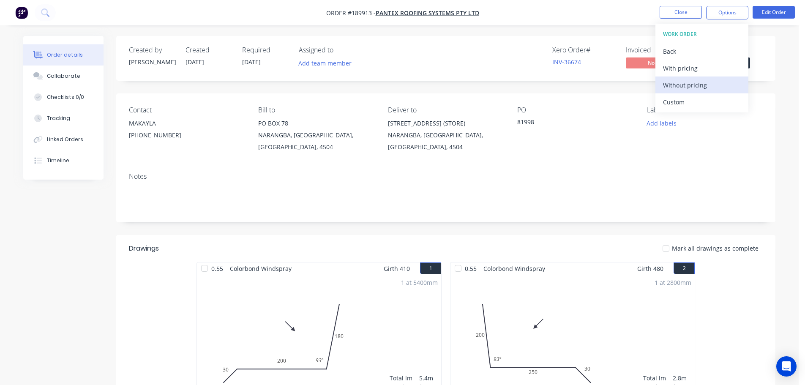
click at [682, 86] on div "Without pricing" at bounding box center [702, 85] width 78 height 12
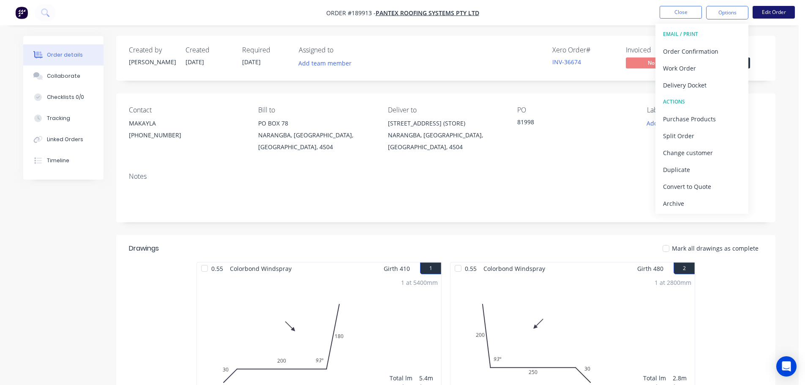
click at [786, 8] on button "Edit Order" at bounding box center [774, 12] width 42 height 13
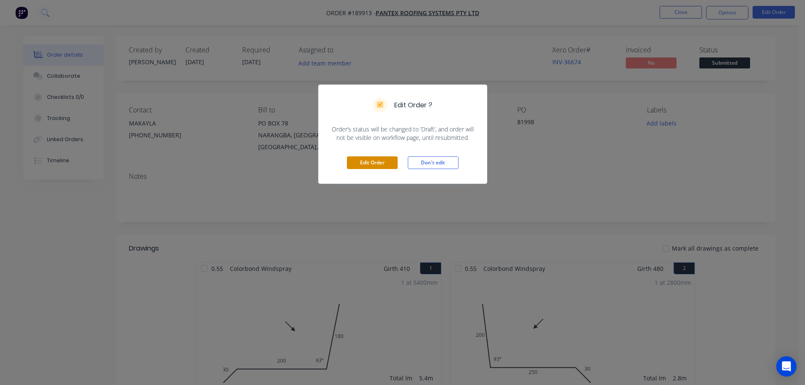
click at [364, 158] on button "Edit Order" at bounding box center [372, 162] width 51 height 13
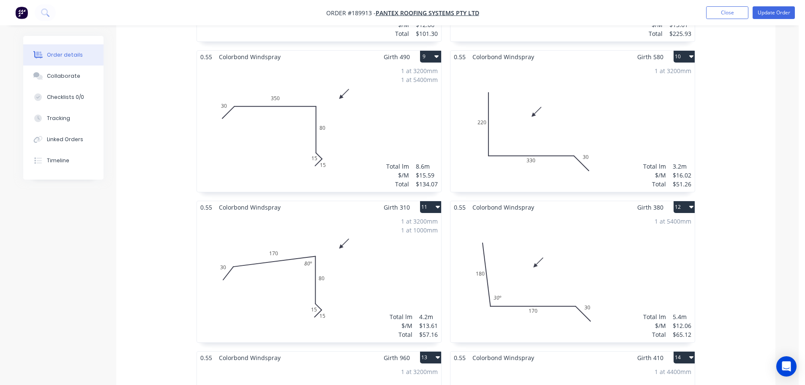
scroll to position [930, 0]
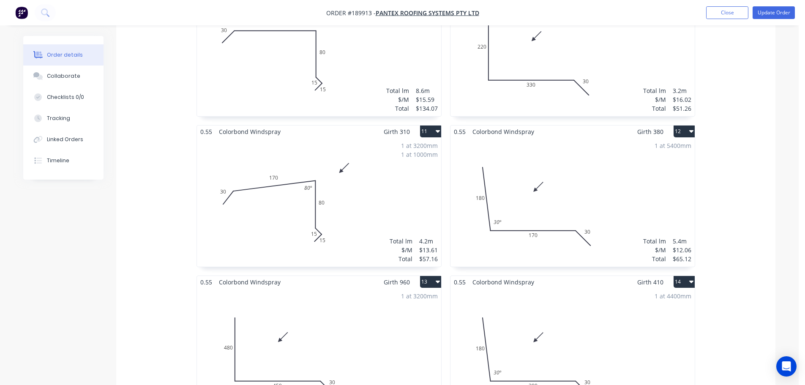
click at [566, 180] on div "1 at 5400mm Total lm $/M Total 5.4m $12.06 $65.12" at bounding box center [573, 202] width 244 height 129
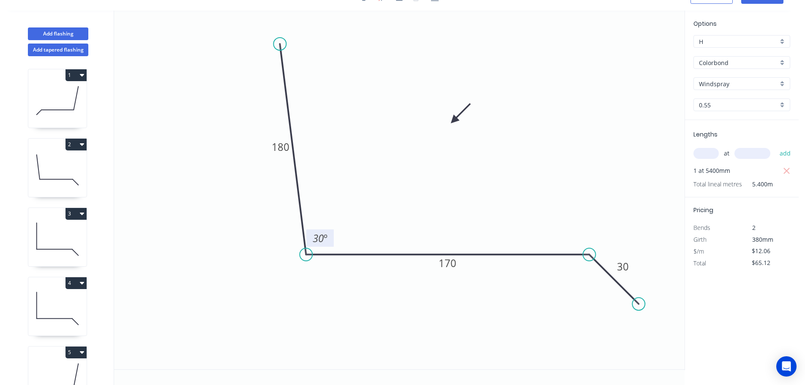
click at [322, 241] on tspan "30" at bounding box center [318, 238] width 11 height 14
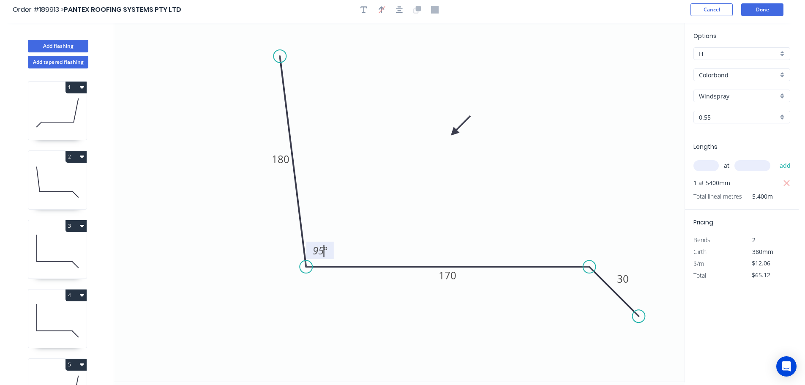
scroll to position [0, 0]
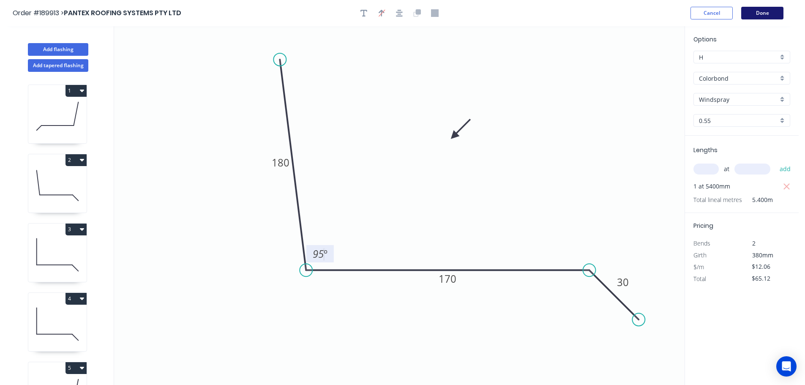
click at [767, 13] on button "Done" at bounding box center [762, 13] width 42 height 13
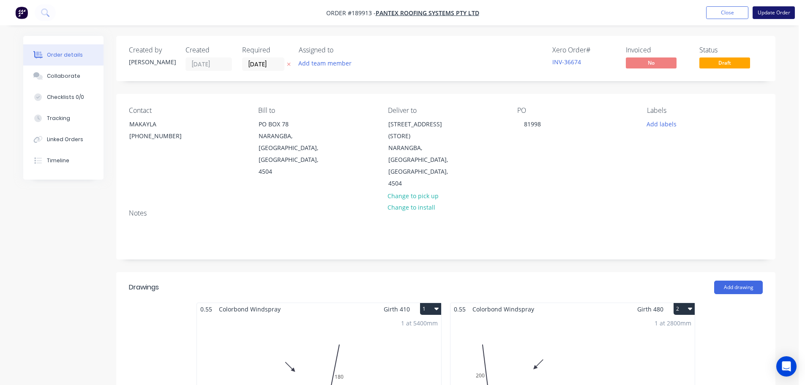
click at [773, 12] on button "Update Order" at bounding box center [774, 12] width 42 height 13
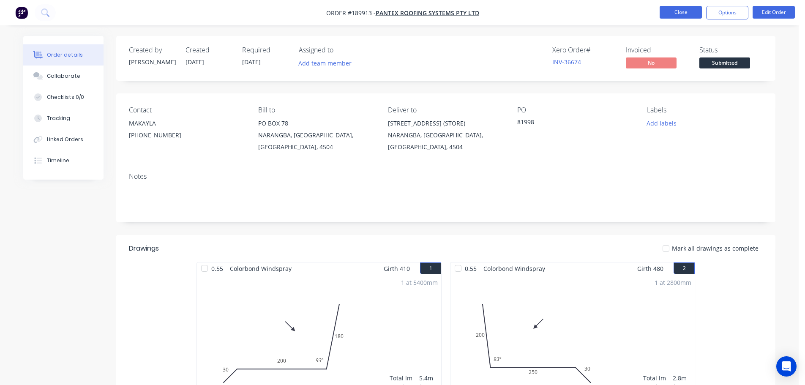
click at [677, 13] on button "Close" at bounding box center [681, 12] width 42 height 13
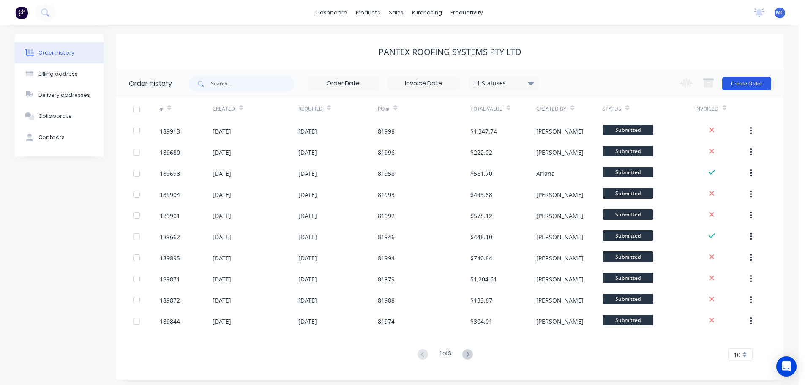
click at [740, 83] on button "Create Order" at bounding box center [746, 84] width 49 height 14
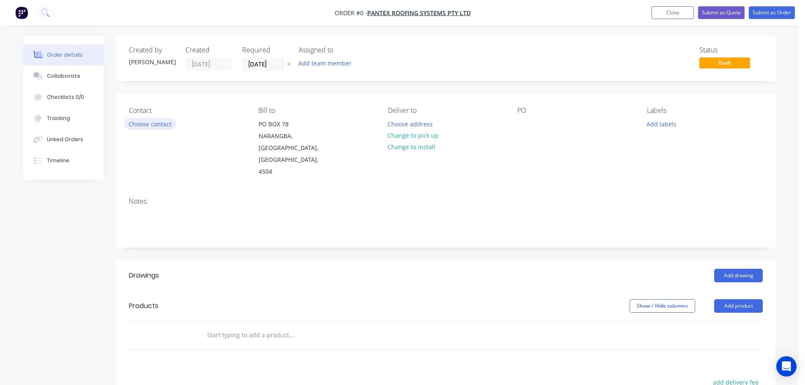
click at [150, 125] on button "Choose contact" at bounding box center [150, 123] width 52 height 11
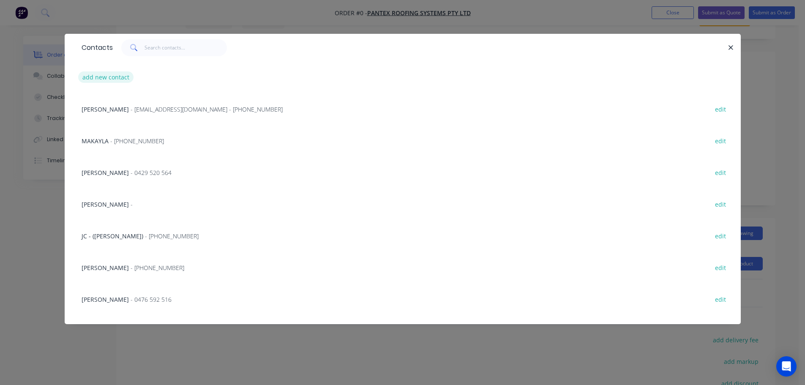
click at [96, 75] on button "add new contact" at bounding box center [106, 76] width 56 height 11
select select "AU"
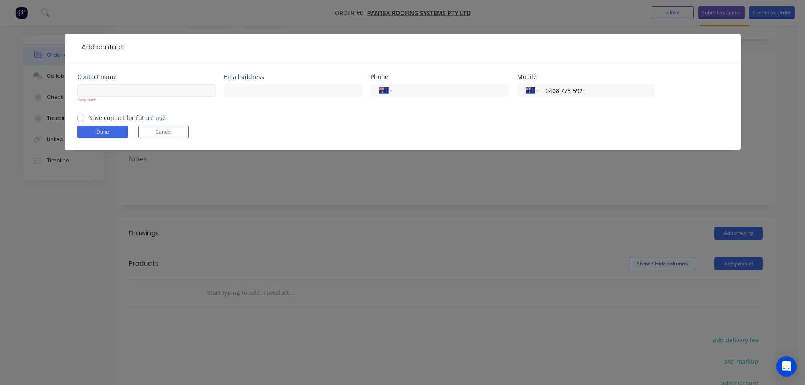
type input "0408 773 592"
click at [84, 93] on input "text" at bounding box center [146, 90] width 138 height 13
type input "[PERSON_NAME]"
click button "Done" at bounding box center [102, 132] width 51 height 13
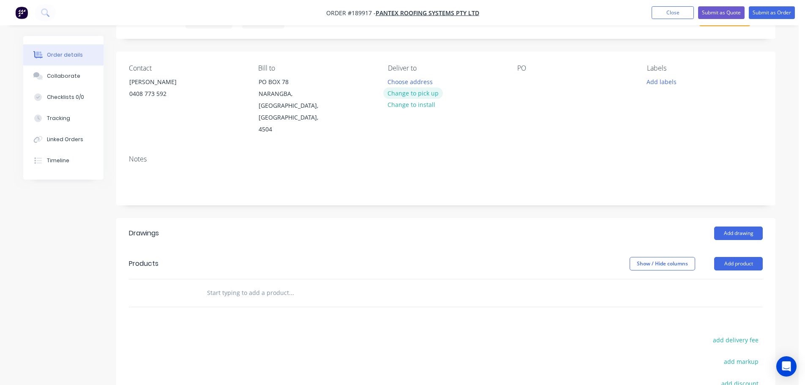
click at [415, 90] on button "Change to pick up" at bounding box center [413, 92] width 60 height 11
click at [395, 80] on div at bounding box center [395, 82] width 14 height 12
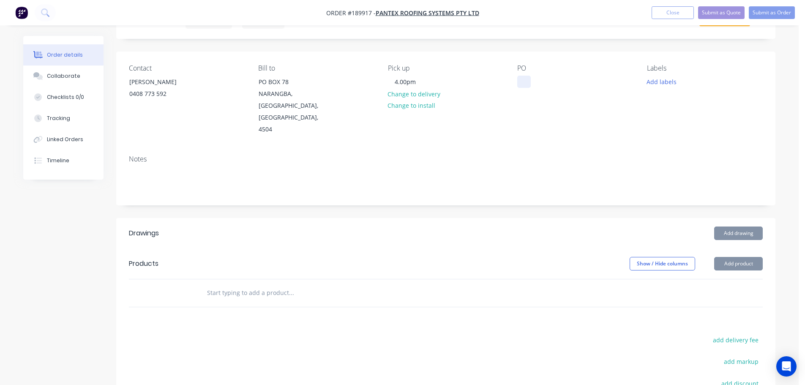
click at [523, 79] on div at bounding box center [524, 82] width 14 height 12
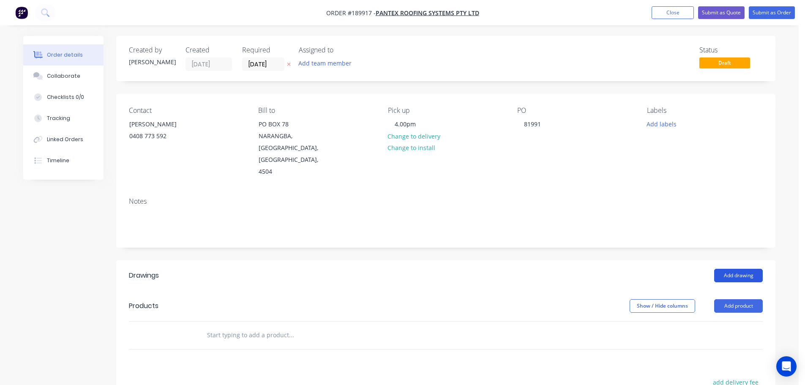
click at [735, 269] on button "Add drawing" at bounding box center [738, 276] width 49 height 14
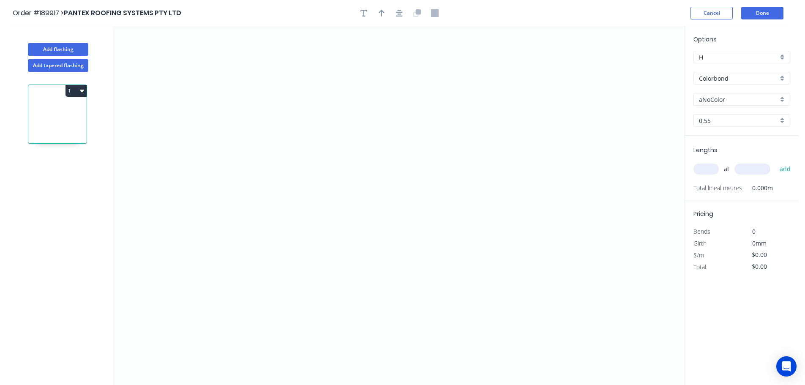
click at [724, 100] on input "aNoColor" at bounding box center [738, 99] width 79 height 9
click at [721, 139] on div "Manor Red" at bounding box center [742, 138] width 96 height 15
type input "Manor Red"
click at [703, 168] on input "text" at bounding box center [706, 169] width 25 height 11
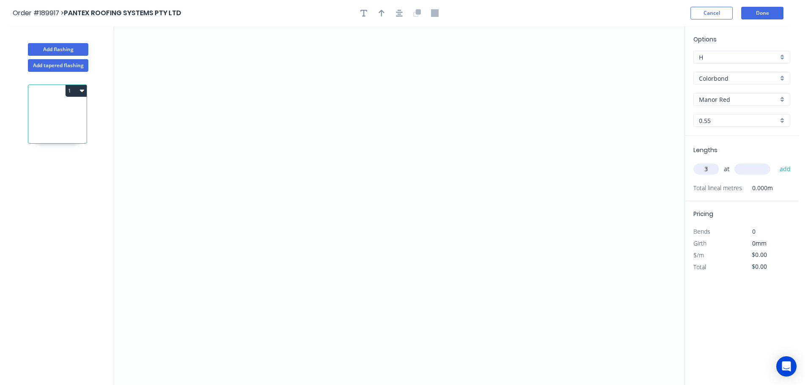
type input "3"
type input "7900"
click at [776, 162] on button "add" at bounding box center [786, 169] width 20 height 14
type input "2"
type input "6000"
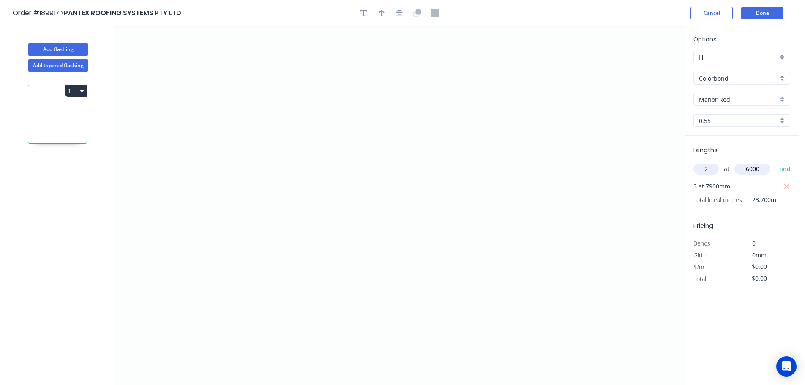
click at [776, 162] on button "add" at bounding box center [786, 169] width 20 height 14
type input "1"
type input "4600"
click at [776, 162] on button "add" at bounding box center [786, 169] width 20 height 14
type input "4"
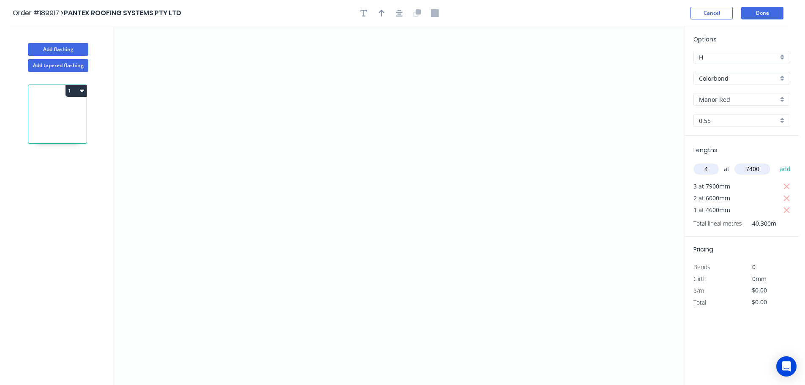
type input "7400"
click at [776, 162] on button "add" at bounding box center [786, 169] width 20 height 14
type input "1"
type input "7300"
click at [776, 162] on button "add" at bounding box center [786, 169] width 20 height 14
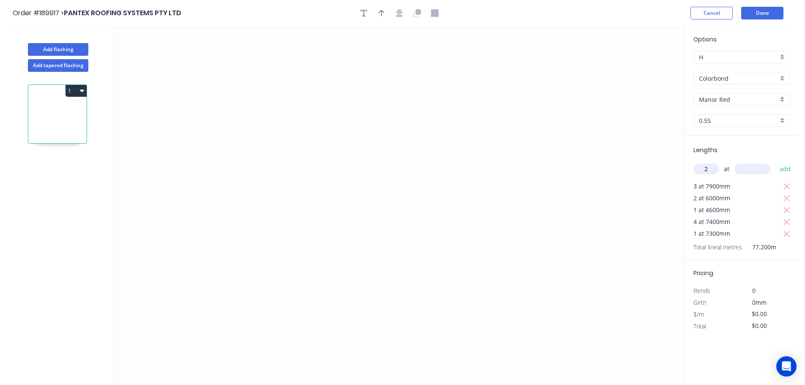
type input "2"
type input "4700"
click at [776, 162] on button "add" at bounding box center [786, 169] width 20 height 14
type input "1"
type input "6700"
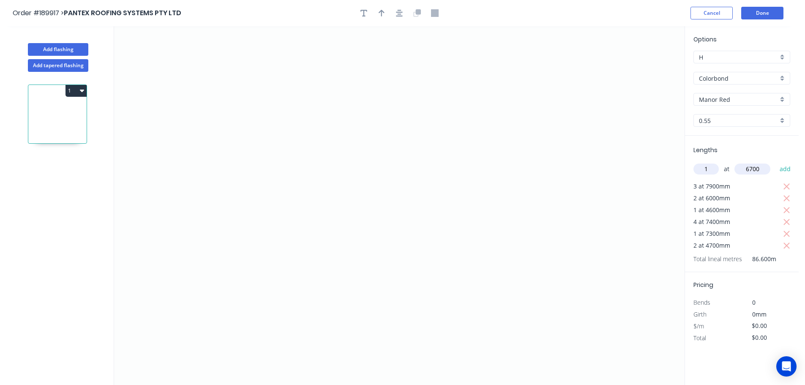
click at [776, 162] on button "add" at bounding box center [786, 169] width 20 height 14
click at [336, 87] on icon "0" at bounding box center [399, 205] width 571 height 359
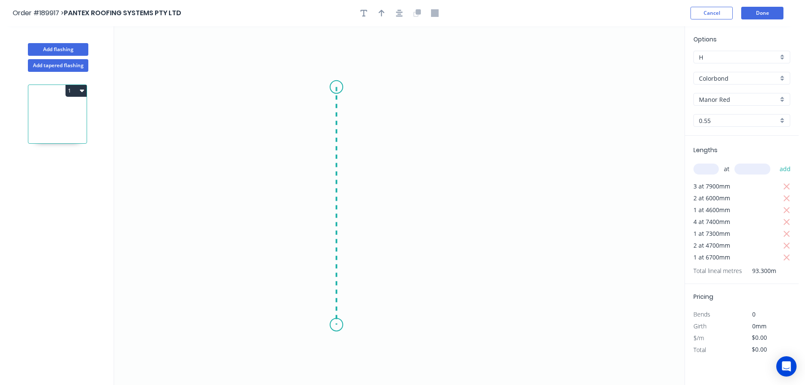
click at [348, 325] on icon "0" at bounding box center [399, 205] width 571 height 359
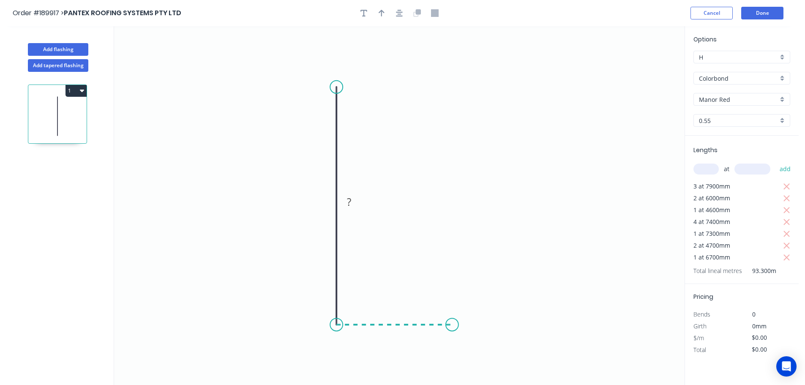
click at [452, 331] on icon "0 ?" at bounding box center [399, 205] width 571 height 359
click at [441, 191] on icon "0 ? ?" at bounding box center [399, 205] width 571 height 359
click at [441, 191] on circle at bounding box center [441, 191] width 13 height 13
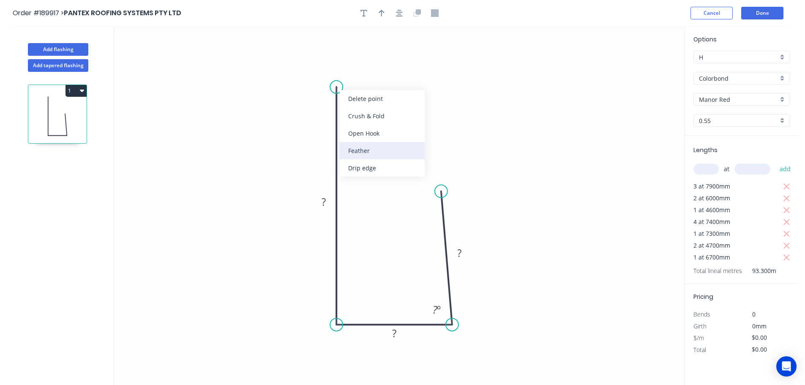
click at [366, 153] on div "Feather" at bounding box center [382, 150] width 85 height 17
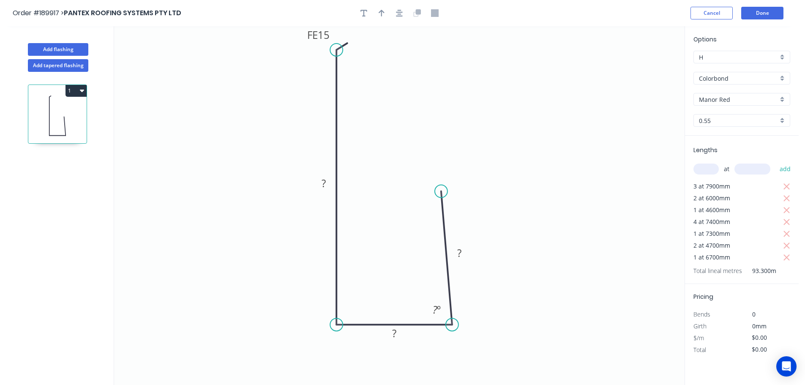
drag, startPoint x: 335, startPoint y: 85, endPoint x: 341, endPoint y: 50, distance: 35.3
click at [341, 50] on circle at bounding box center [336, 50] width 13 height 13
drag, startPoint x: 303, startPoint y: 34, endPoint x: 368, endPoint y: 69, distance: 73.6
click at [361, 65] on rect at bounding box center [377, 66] width 33 height 17
click at [379, 66] on tspan "15" at bounding box center [380, 66] width 12 height 14
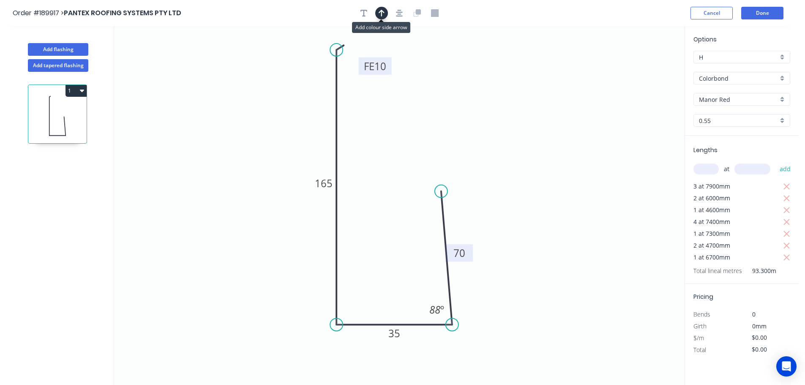
click at [383, 14] on icon "button" at bounding box center [382, 13] width 6 height 8
type input "$10.85"
type input "$1,012.31"
drag, startPoint x: 642, startPoint y: 66, endPoint x: 262, endPoint y: 155, distance: 389.8
click at [262, 155] on icon at bounding box center [262, 145] width 8 height 27
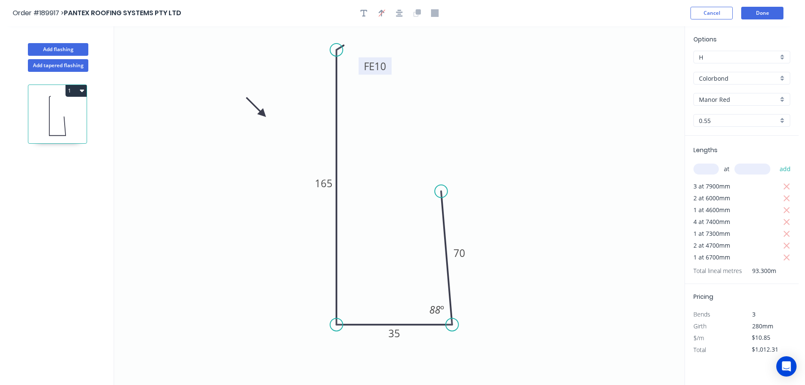
drag, startPoint x: 261, startPoint y: 152, endPoint x: 263, endPoint y: 114, distance: 37.7
click at [263, 114] on icon at bounding box center [256, 107] width 25 height 25
click at [757, 11] on button "Done" at bounding box center [762, 13] width 42 height 13
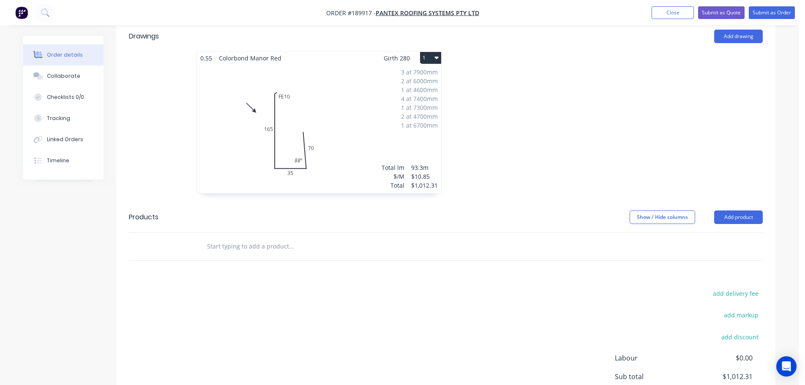
scroll to position [138, 0]
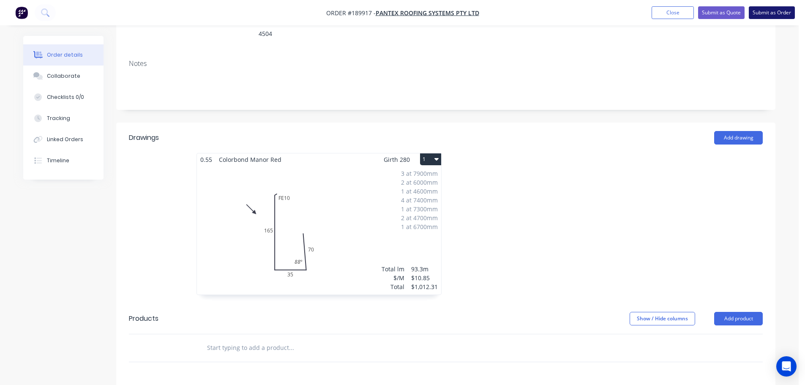
click at [778, 11] on button "Submit as Order" at bounding box center [772, 12] width 46 height 13
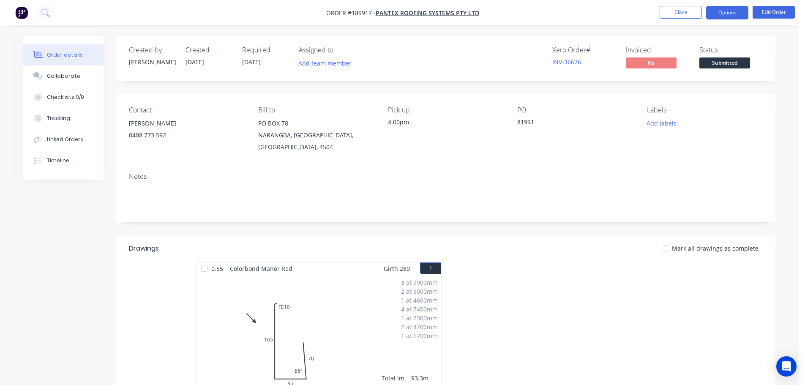
click at [722, 13] on button "Options" at bounding box center [727, 13] width 42 height 14
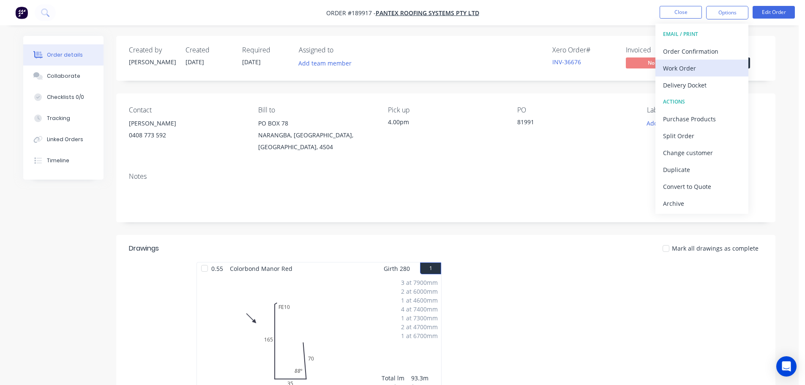
click at [681, 69] on div "Work Order" at bounding box center [702, 68] width 78 height 12
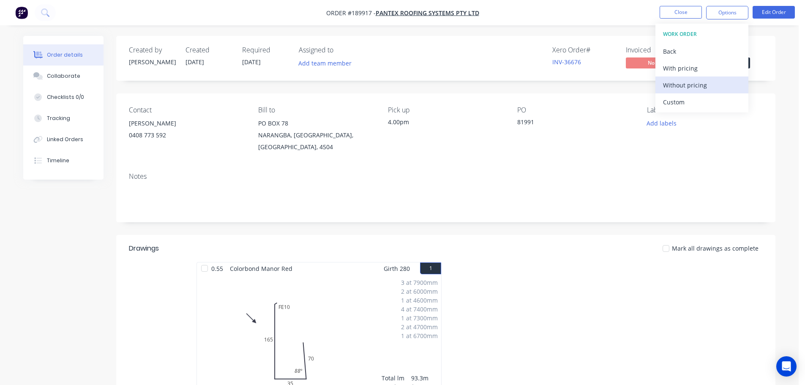
click at [683, 82] on div "Without pricing" at bounding box center [702, 85] width 78 height 12
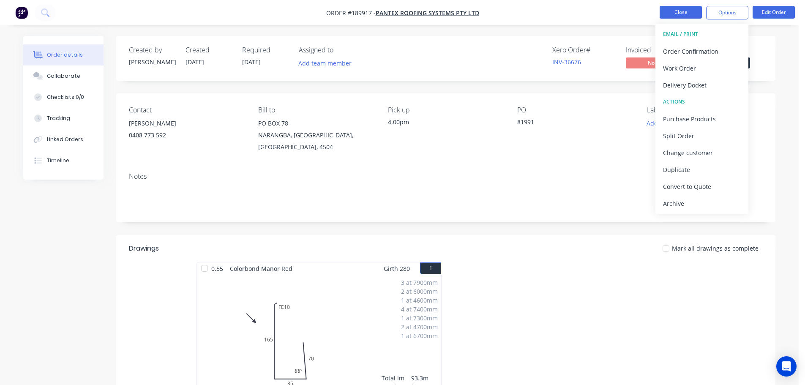
click at [688, 7] on button "Close" at bounding box center [681, 12] width 42 height 13
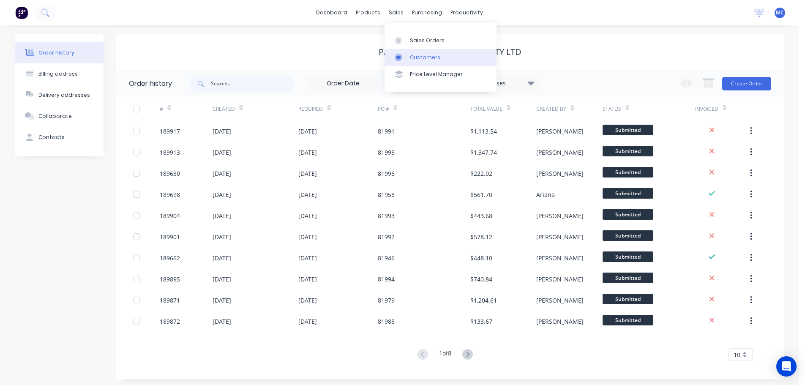
click at [421, 55] on div "Customers" at bounding box center [425, 58] width 30 height 8
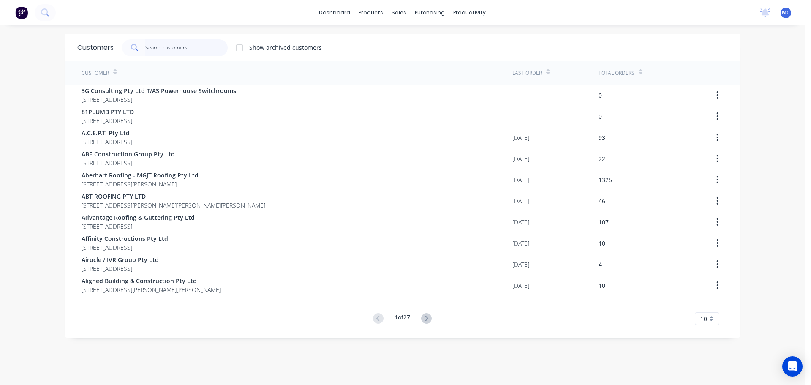
click at [169, 48] on input "text" at bounding box center [186, 47] width 82 height 17
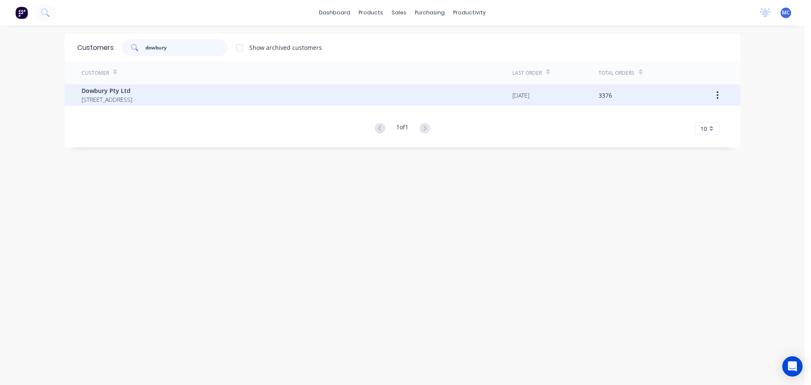
type input "dowbury"
click at [88, 90] on span "Dowbury Pty Ltd" at bounding box center [107, 90] width 51 height 9
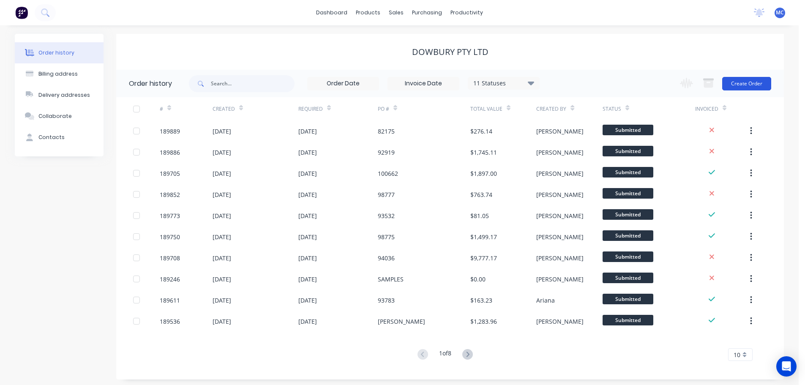
click at [748, 82] on button "Create Order" at bounding box center [746, 84] width 49 height 14
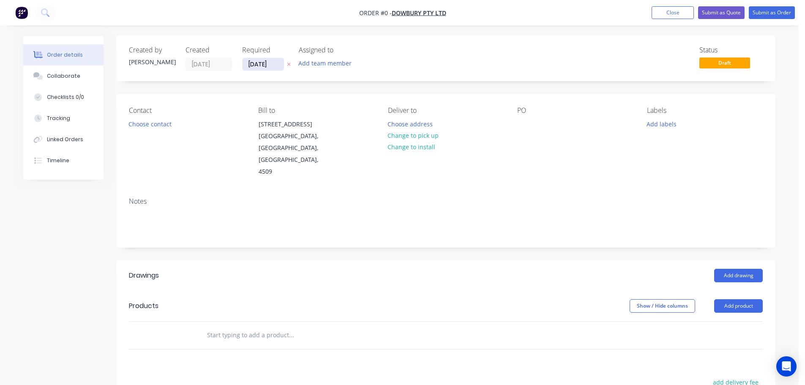
click at [265, 66] on input "[DATE]" at bounding box center [263, 64] width 41 height 13
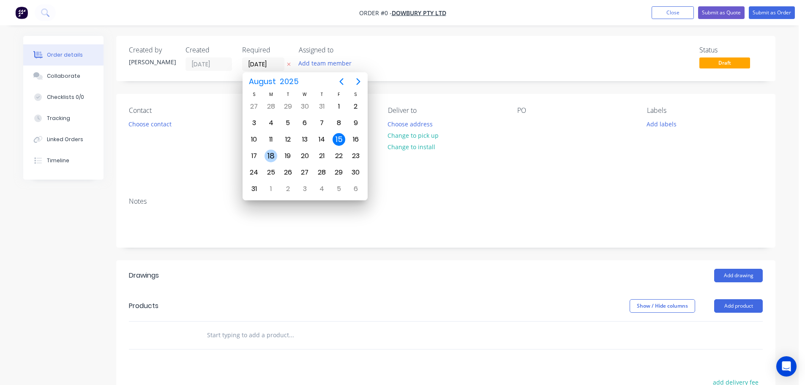
click at [270, 155] on div "18" at bounding box center [271, 156] width 13 height 13
type input "[DATE]"
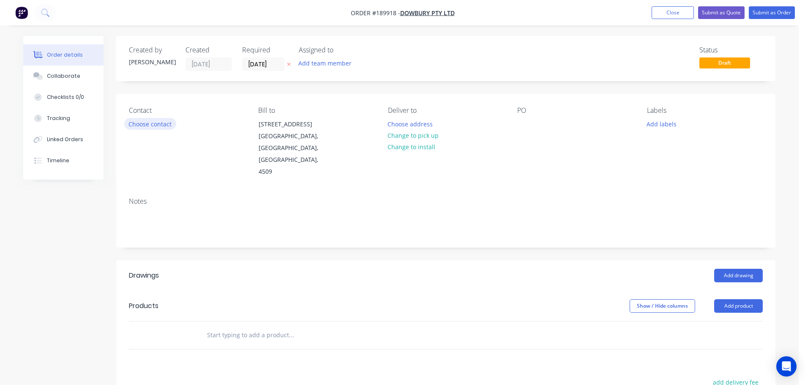
click at [159, 125] on button "Choose contact" at bounding box center [150, 123] width 52 height 11
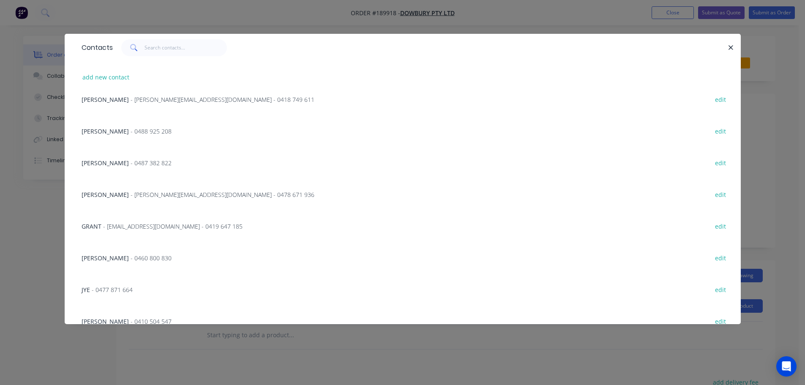
scroll to position [211, 0]
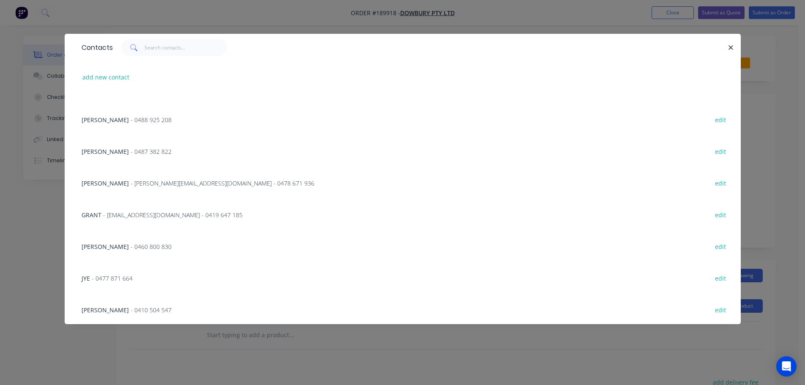
click at [139, 215] on span "- [EMAIL_ADDRESS][DOMAIN_NAME] - 0419 647 185" at bounding box center [172, 215] width 139 height 8
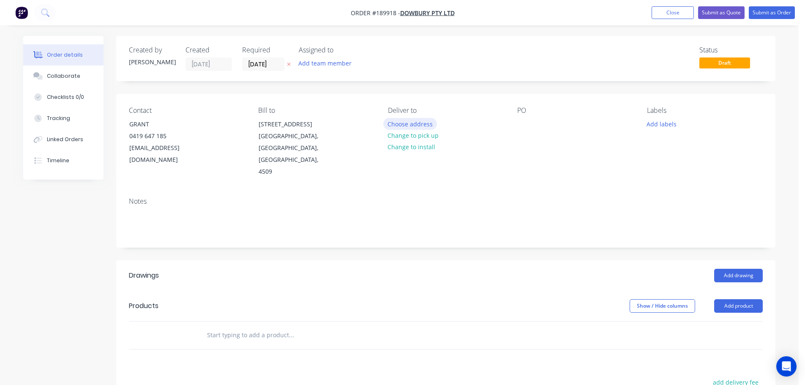
click at [413, 123] on button "Choose address" at bounding box center [410, 123] width 54 height 11
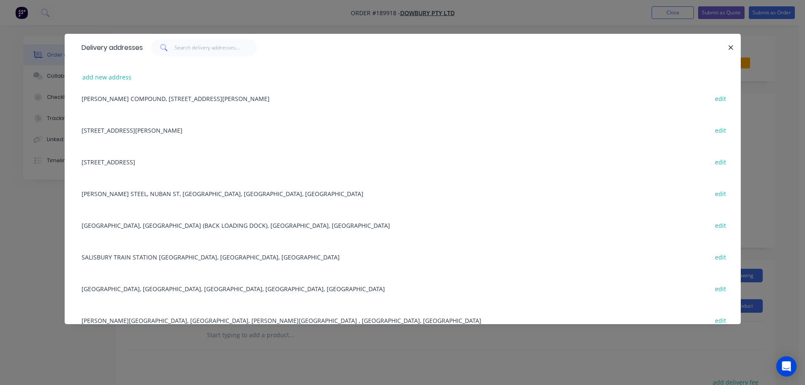
scroll to position [338, 0]
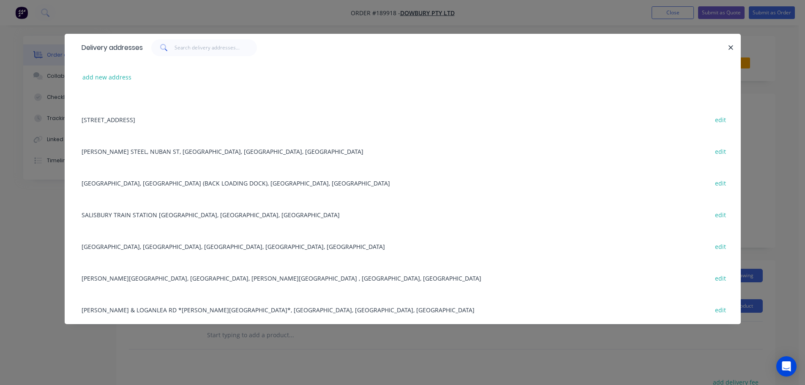
click at [140, 213] on div "SALISBURY TRAIN STATION [GEOGRAPHIC_DATA], [GEOGRAPHIC_DATA], [GEOGRAPHIC_DATA]…" at bounding box center [402, 215] width 651 height 32
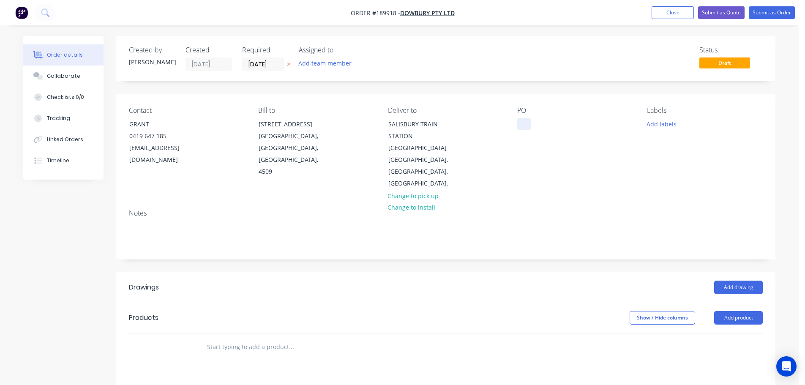
click at [526, 125] on div at bounding box center [524, 124] width 14 height 12
click at [661, 124] on button "Add labels" at bounding box center [661, 123] width 39 height 11
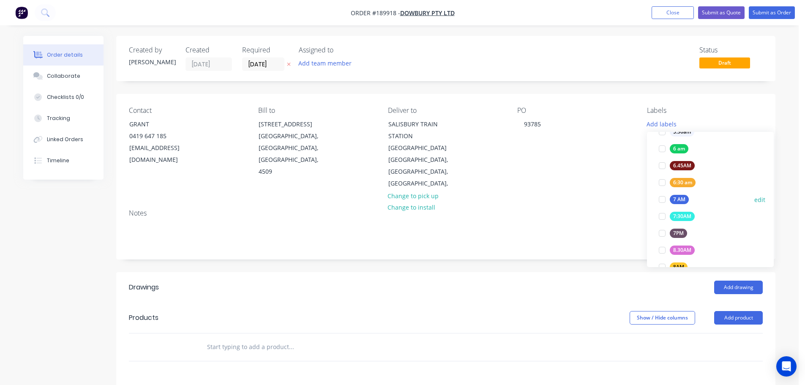
click at [661, 199] on div at bounding box center [662, 199] width 17 height 17
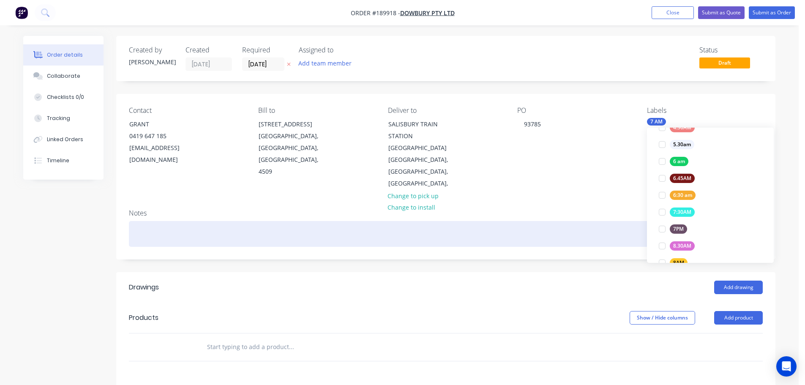
scroll to position [0, 0]
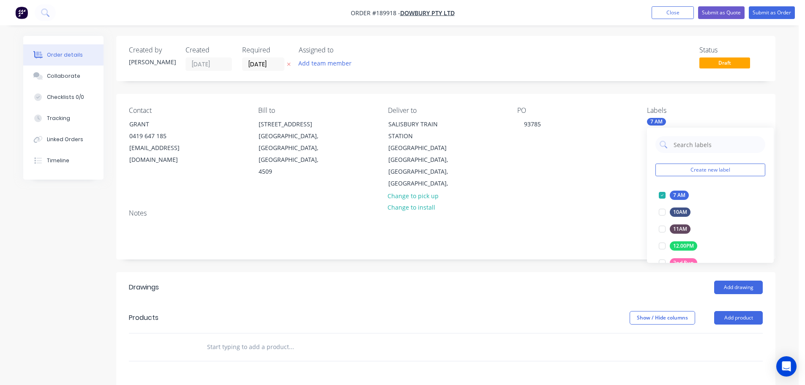
click at [591, 202] on div "Notes" at bounding box center [445, 230] width 659 height 57
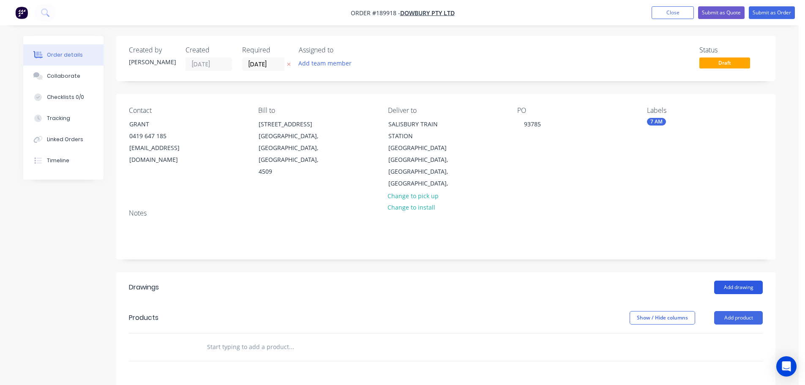
click at [742, 281] on button "Add drawing" at bounding box center [738, 288] width 49 height 14
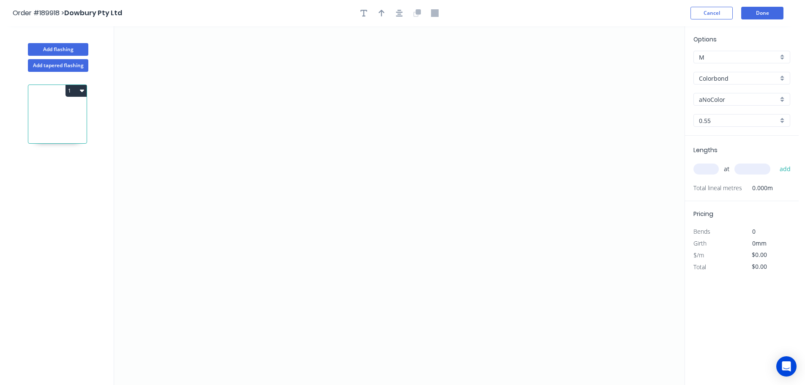
drag, startPoint x: 716, startPoint y: 100, endPoint x: 713, endPoint y: 103, distance: 4.8
click at [716, 100] on input "aNoColor" at bounding box center [738, 99] width 79 height 9
click at [708, 142] on div "Surfmist" at bounding box center [742, 145] width 96 height 15
type input "Surfmist"
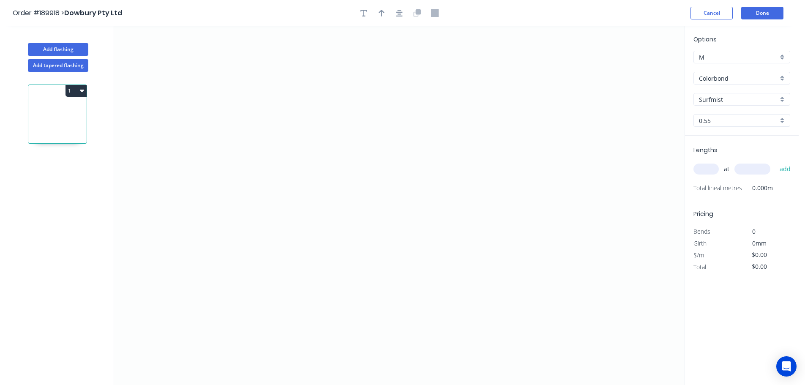
click at [707, 169] on input "text" at bounding box center [706, 169] width 25 height 11
type input "1"
type input "1200"
click at [776, 162] on button "add" at bounding box center [786, 169] width 20 height 14
click at [506, 87] on icon "0" at bounding box center [399, 205] width 571 height 359
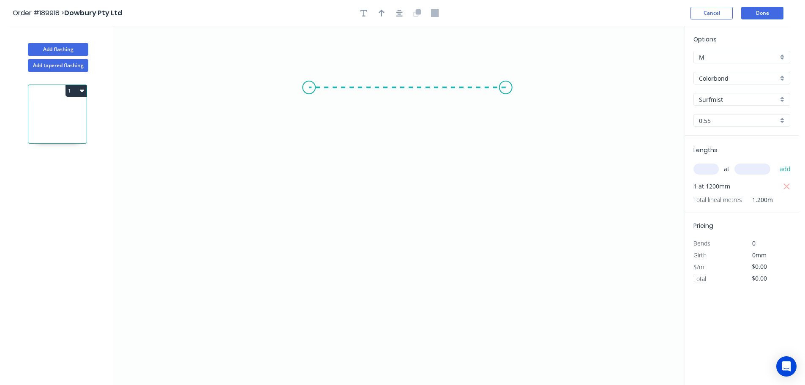
click at [307, 87] on icon "0" at bounding box center [399, 205] width 571 height 359
click at [302, 284] on icon "0 ?" at bounding box center [399, 205] width 571 height 359
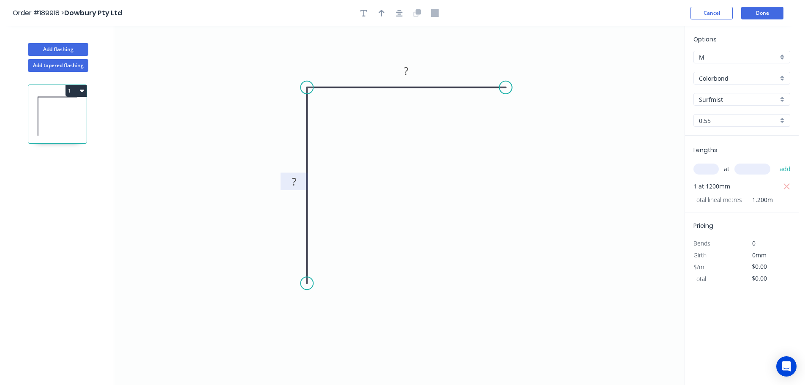
click at [295, 183] on tspan "?" at bounding box center [294, 182] width 4 height 14
type input "$13.47"
type input "$16.16"
click at [382, 14] on icon "button" at bounding box center [382, 13] width 6 height 7
drag, startPoint x: 642, startPoint y: 66, endPoint x: 477, endPoint y: 189, distance: 206.3
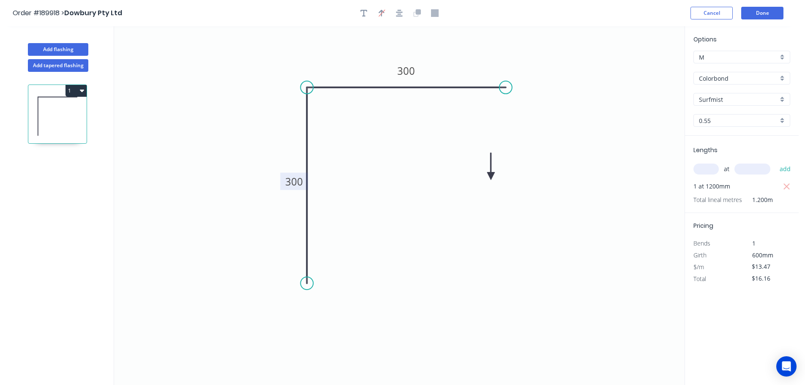
click at [487, 180] on icon at bounding box center [491, 166] width 8 height 27
click at [476, 190] on icon "0 300 300" at bounding box center [399, 205] width 571 height 359
click at [483, 186] on icon "0 300 300" at bounding box center [399, 205] width 571 height 359
click at [478, 187] on icon at bounding box center [478, 178] width 8 height 27
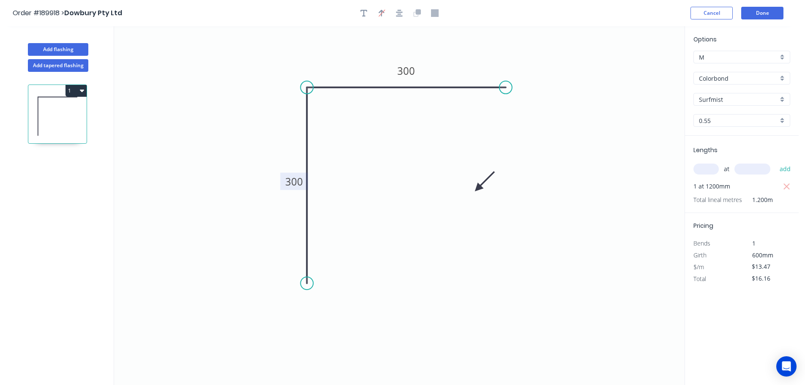
click at [478, 187] on icon at bounding box center [485, 181] width 25 height 25
click at [478, 187] on icon at bounding box center [487, 189] width 27 height 8
drag, startPoint x: 477, startPoint y: 189, endPoint x: 445, endPoint y: 194, distance: 32.9
click at [445, 194] on icon at bounding box center [455, 200] width 25 height 25
click at [57, 47] on button "Add flashing" at bounding box center [58, 49] width 60 height 13
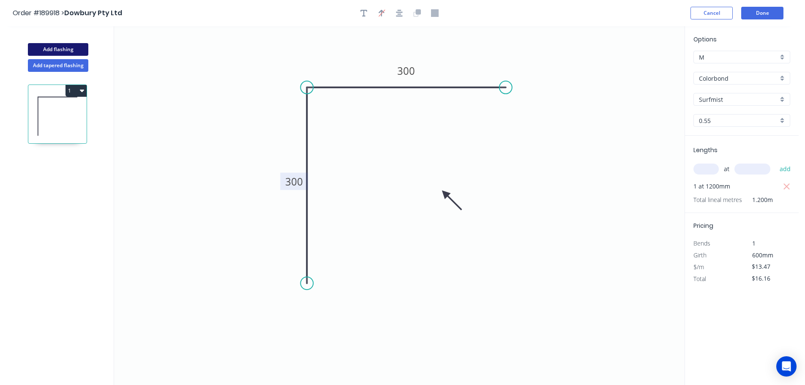
type input "$0.00"
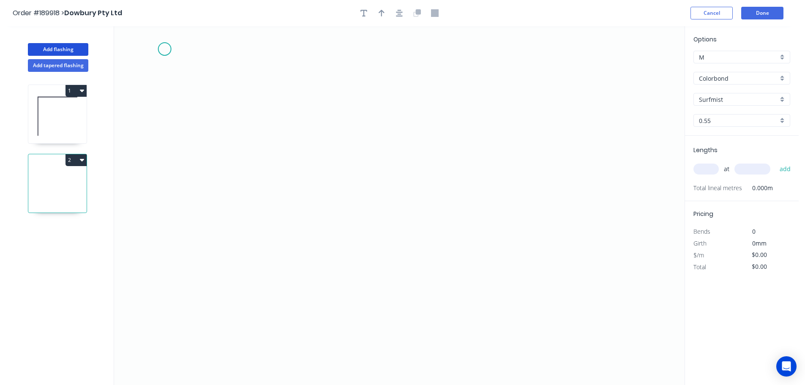
drag, startPoint x: 280, startPoint y: 41, endPoint x: 437, endPoint y: 41, distance: 157.6
click at [404, 41] on icon "0" at bounding box center [399, 205] width 571 height 359
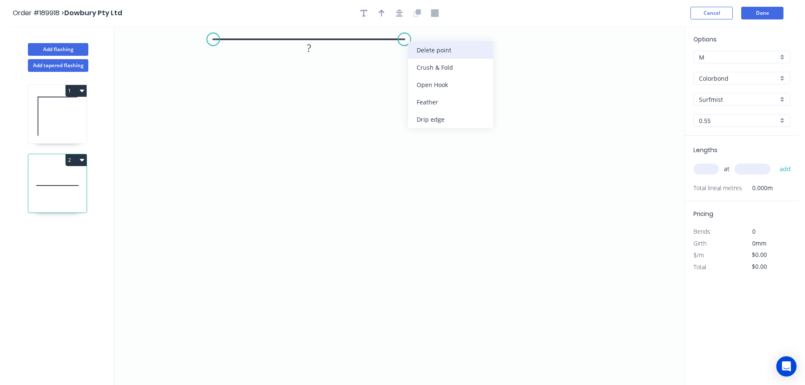
click at [428, 51] on div "Delete point" at bounding box center [450, 49] width 85 height 17
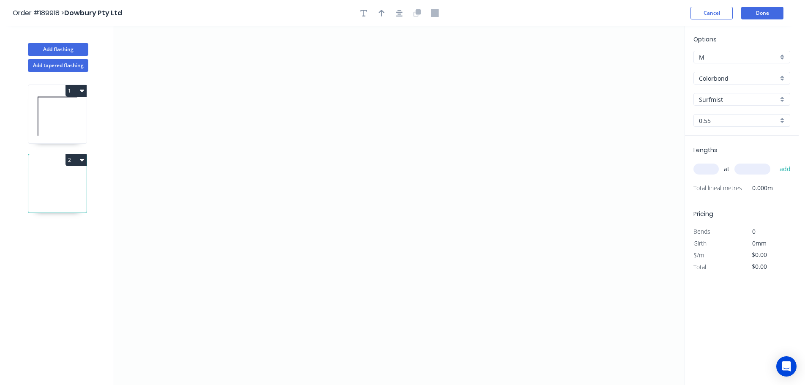
click at [704, 166] on input "text" at bounding box center [706, 169] width 25 height 11
type input "2"
type input "1000"
click at [776, 162] on button "add" at bounding box center [786, 169] width 20 height 14
click at [475, 36] on icon "0" at bounding box center [399, 205] width 571 height 359
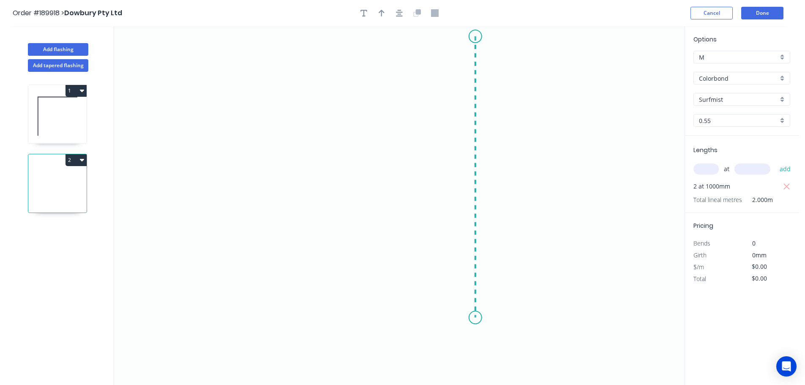
click at [468, 318] on icon "0" at bounding box center [399, 205] width 571 height 359
click at [402, 316] on icon "0 ?" at bounding box center [399, 205] width 571 height 359
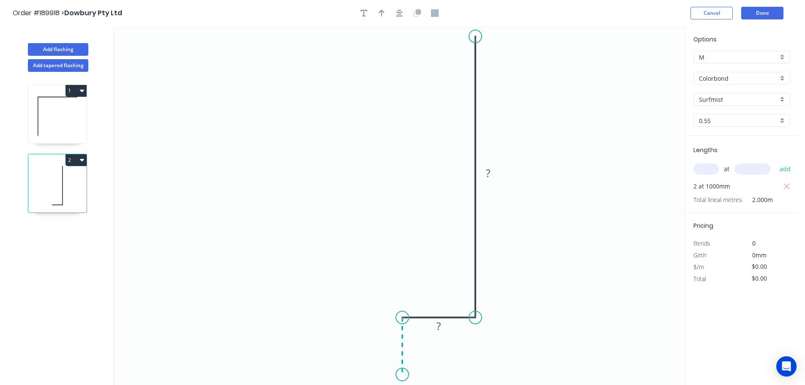
click at [403, 375] on icon "0 ? ?" at bounding box center [399, 205] width 571 height 359
click at [427, 327] on div "Crush & Fold" at bounding box center [445, 326] width 85 height 17
click at [436, 361] on div "Flip bend" at bounding box center [446, 361] width 85 height 17
drag, startPoint x: 434, startPoint y: 361, endPoint x: 368, endPoint y: 372, distance: 66.8
click at [368, 372] on rect at bounding box center [355, 370] width 34 height 17
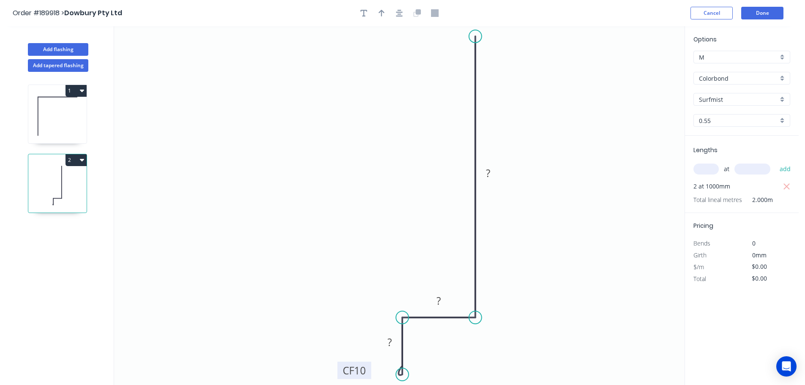
click at [362, 370] on tspan "10" at bounding box center [360, 370] width 12 height 14
type input "$26.04"
type input "$52.08"
drag, startPoint x: 504, startPoint y: 171, endPoint x: 518, endPoint y: 170, distance: 14.4
click at [518, 170] on rect at bounding box center [503, 171] width 34 height 17
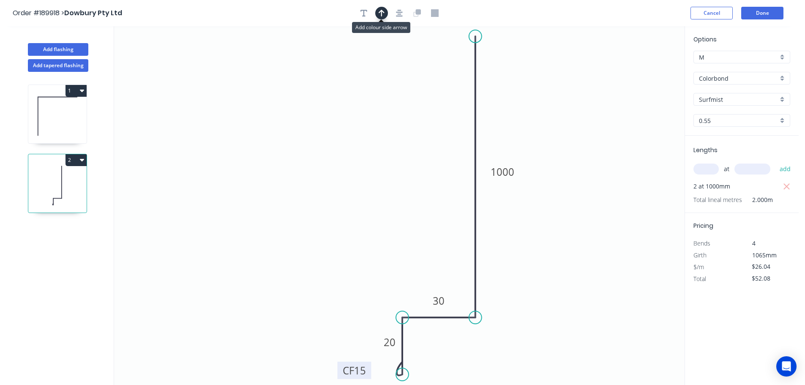
click at [383, 12] on icon "button" at bounding box center [382, 13] width 6 height 7
click at [642, 68] on icon at bounding box center [642, 58] width 8 height 27
drag, startPoint x: 642, startPoint y: 68, endPoint x: 555, endPoint y: 101, distance: 92.7
click at [555, 101] on icon at bounding box center [562, 94] width 25 height 25
click at [55, 49] on button "Add flashing" at bounding box center [58, 49] width 60 height 13
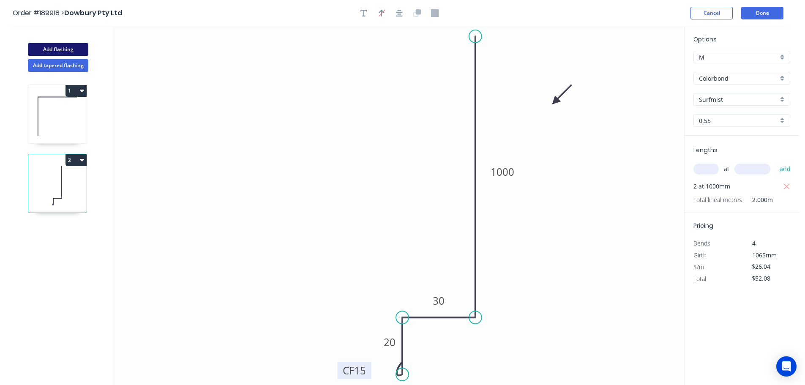
type input "$0.00"
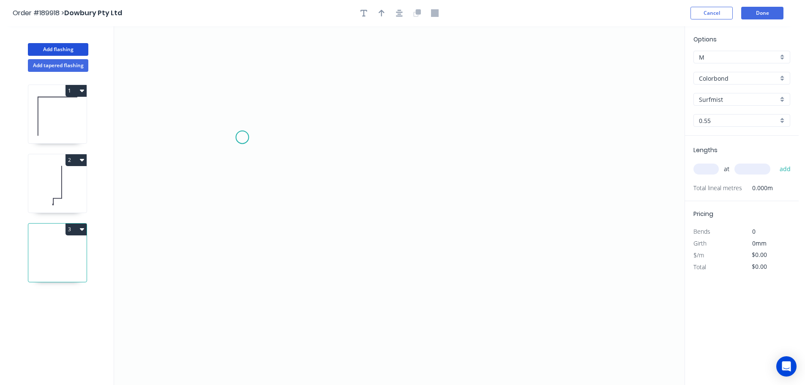
click at [242, 137] on icon "0" at bounding box center [399, 205] width 571 height 359
click at [243, 252] on icon "0" at bounding box center [399, 205] width 571 height 359
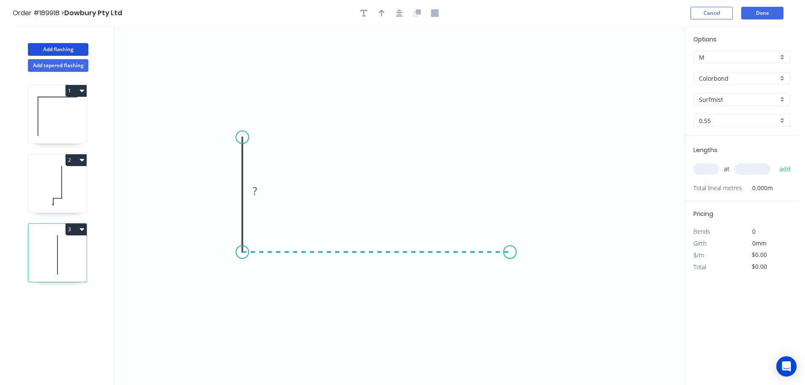
click at [510, 249] on icon "0 ?" at bounding box center [399, 205] width 571 height 359
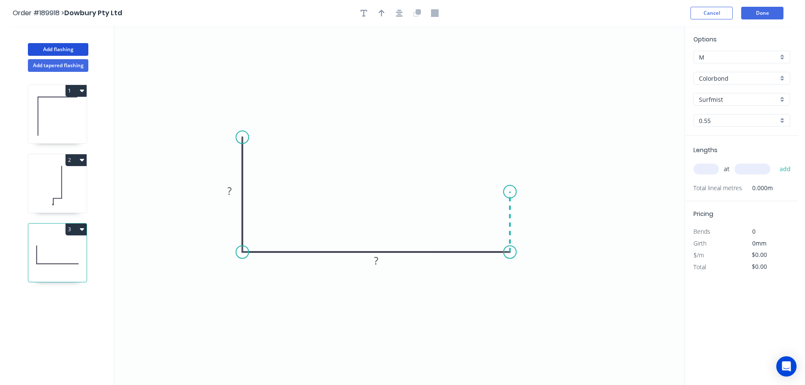
click at [511, 192] on icon "0 ? ?" at bounding box center [399, 205] width 571 height 359
click at [578, 191] on icon "0 ? ? ?" at bounding box center [399, 205] width 571 height 359
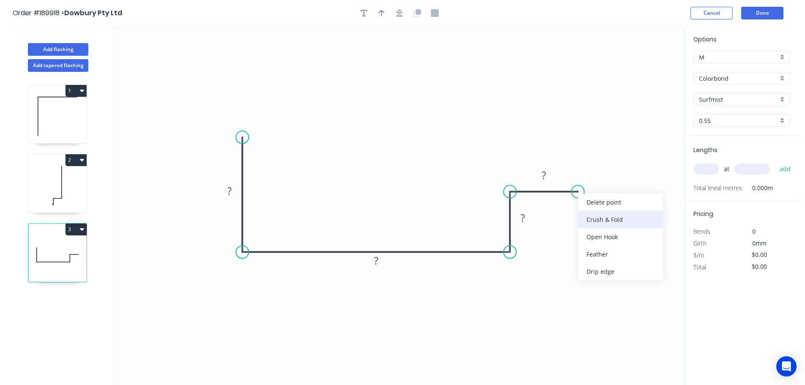
click at [592, 216] on div "Crush & Fold" at bounding box center [620, 219] width 85 height 17
click at [594, 167] on tspan "10" at bounding box center [595, 170] width 12 height 14
type input "$9.21"
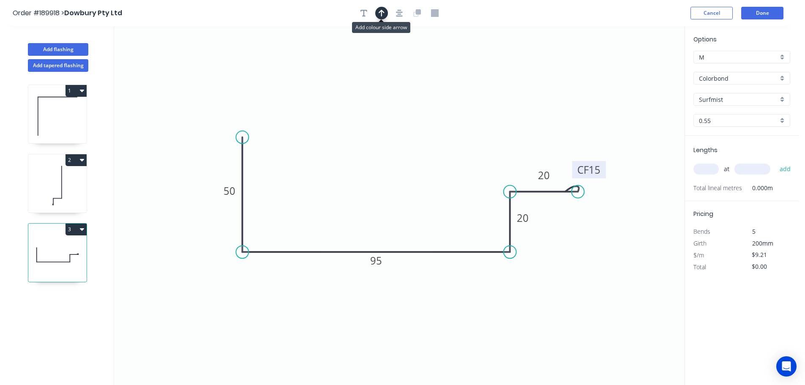
click at [382, 11] on icon "button" at bounding box center [382, 13] width 6 height 8
drag, startPoint x: 641, startPoint y: 66, endPoint x: 593, endPoint y: 269, distance: 208.8
click at [593, 268] on icon at bounding box center [597, 253] width 8 height 27
click at [593, 268] on icon at bounding box center [593, 258] width 8 height 27
click at [593, 268] on icon at bounding box center [600, 261] width 25 height 25
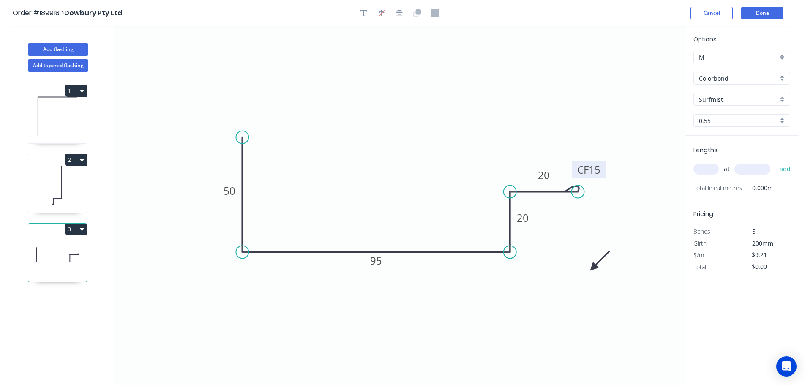
click at [594, 268] on icon at bounding box center [600, 261] width 25 height 25
click at [594, 268] on icon at bounding box center [602, 268] width 27 height 8
click at [594, 268] on icon at bounding box center [603, 268] width 27 height 8
click at [704, 173] on input "text" at bounding box center [706, 169] width 25 height 11
type input "1"
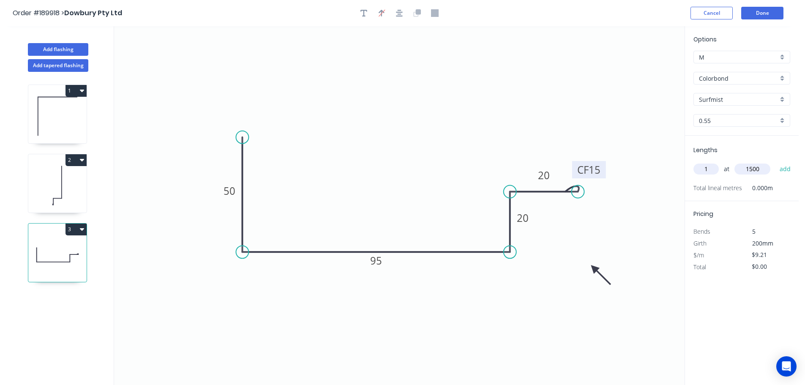
type input "1500"
click at [776, 162] on button "add" at bounding box center [786, 169] width 20 height 14
type input "$13.82"
click at [61, 48] on button "Add flashing" at bounding box center [58, 49] width 60 height 13
type input "$0.00"
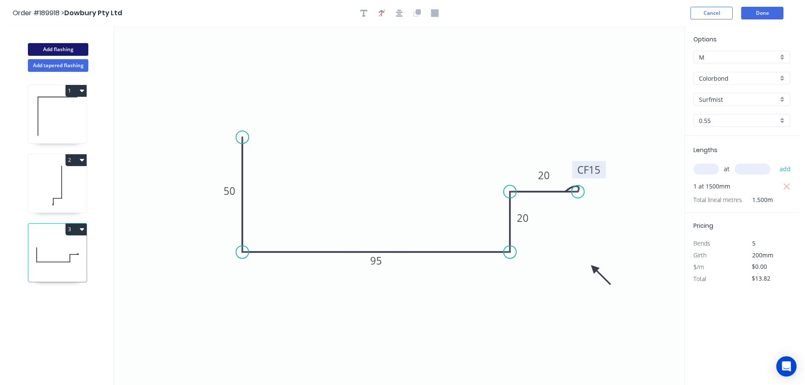
type input "$0.00"
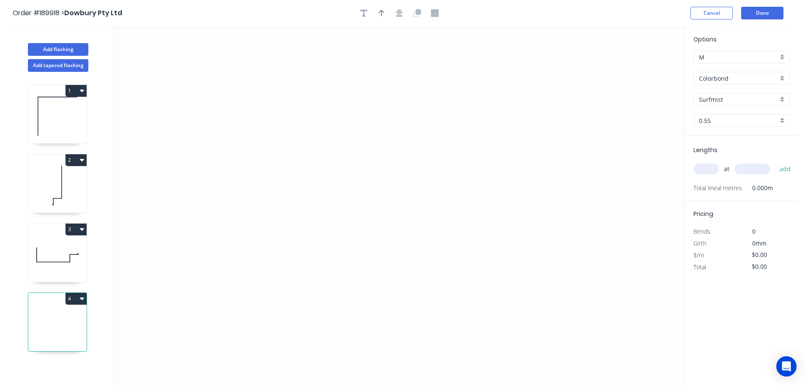
click at [711, 120] on input "0.55" at bounding box center [738, 120] width 79 height 9
click at [704, 168] on div "1.2" at bounding box center [742, 166] width 96 height 15
click at [703, 170] on input "text" at bounding box center [706, 169] width 25 height 11
click at [776, 162] on button "add" at bounding box center [786, 169] width 20 height 14
drag, startPoint x: 494, startPoint y: 82, endPoint x: 426, endPoint y: 75, distance: 68.3
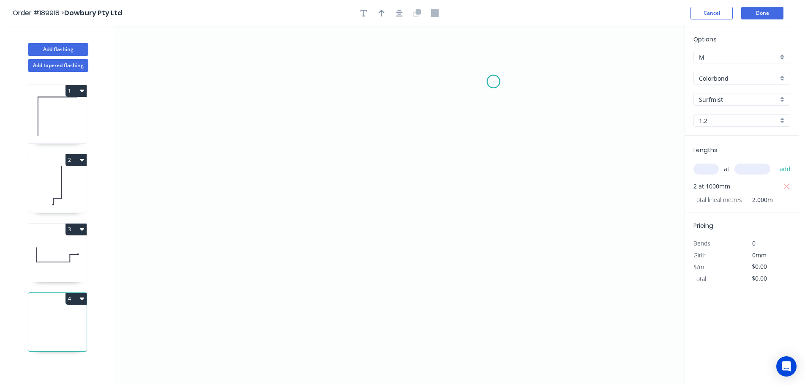
click at [493, 82] on icon "0" at bounding box center [399, 205] width 571 height 359
click at [351, 76] on icon "0" at bounding box center [399, 205] width 571 height 359
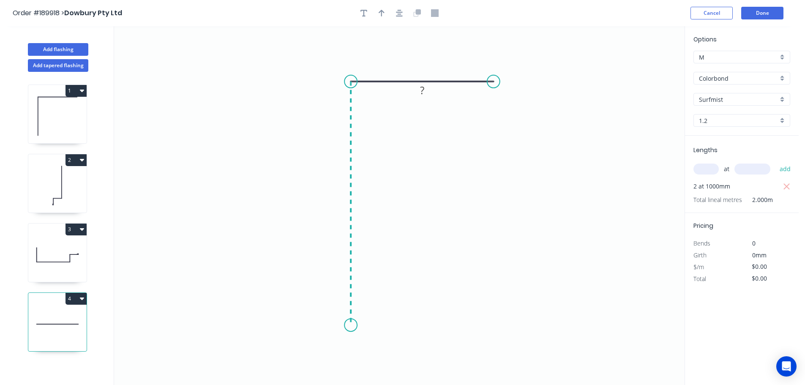
click at [351, 325] on icon "0 ?" at bounding box center [399, 205] width 571 height 359
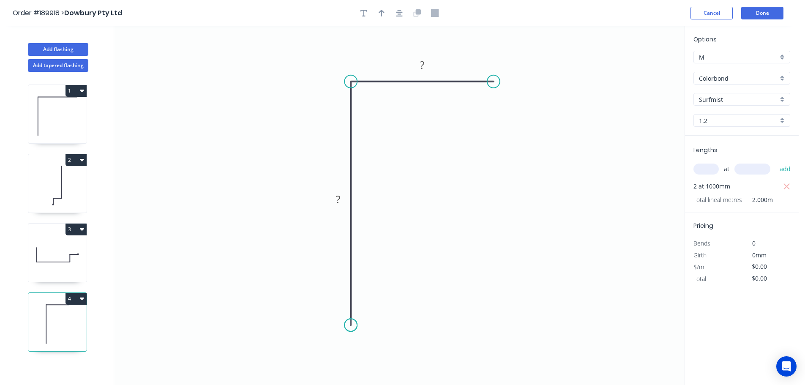
click at [351, 325] on circle at bounding box center [350, 325] width 13 height 13
click at [381, 11] on icon "button" at bounding box center [382, 13] width 6 height 7
drag, startPoint x: 642, startPoint y: 67, endPoint x: 486, endPoint y: 213, distance: 214.4
click at [499, 213] on icon at bounding box center [503, 199] width 8 height 27
click at [486, 213] on icon at bounding box center [486, 203] width 8 height 27
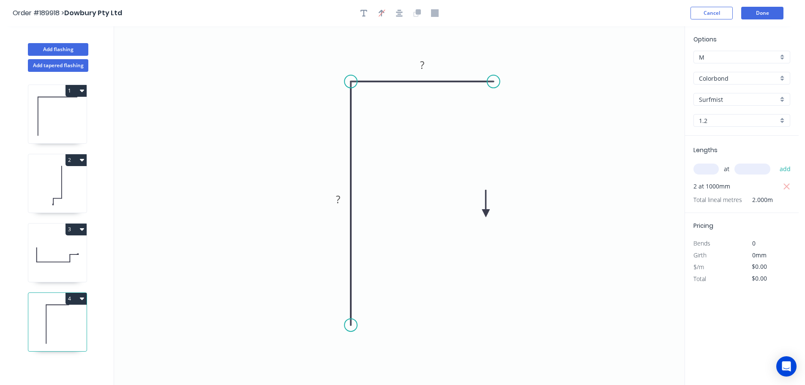
click at [486, 213] on icon at bounding box center [486, 203] width 8 height 27
click at [486, 213] on icon at bounding box center [495, 213] width 27 height 8
click at [339, 199] on tspan "?" at bounding box center [338, 199] width 4 height 14
click at [52, 48] on button "Add flashing" at bounding box center [58, 49] width 60 height 13
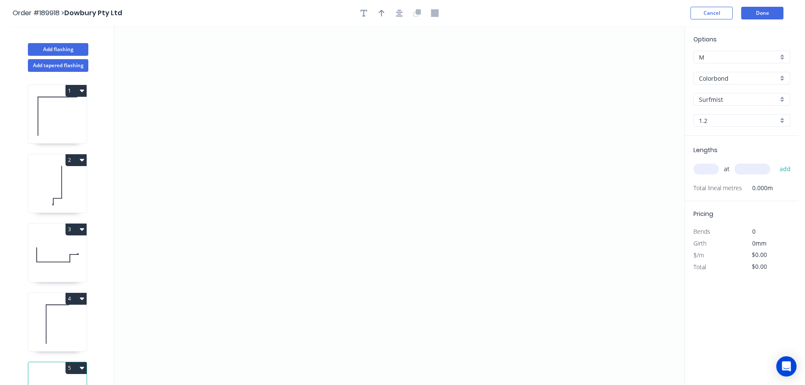
click at [718, 96] on input "Surfmist" at bounding box center [738, 99] width 79 height 9
click at [713, 153] on div "Monument" at bounding box center [742, 153] width 96 height 15
click at [712, 126] on div "1.2" at bounding box center [742, 120] width 97 height 13
click at [706, 138] on div "0.55" at bounding box center [742, 136] width 96 height 15
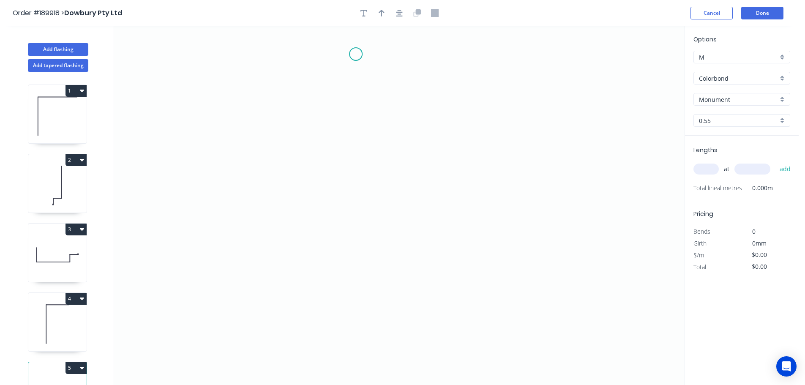
click at [355, 55] on icon "0" at bounding box center [399, 205] width 571 height 359
click at [365, 261] on icon "0" at bounding box center [399, 205] width 571 height 359
click at [439, 261] on icon "0 ?" at bounding box center [399, 205] width 571 height 359
click at [437, 339] on icon "0 ? ?" at bounding box center [399, 205] width 571 height 359
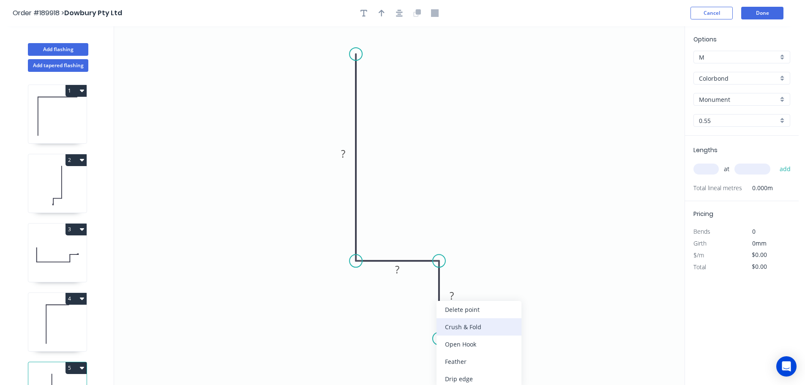
click at [459, 325] on div "Crush & Fold" at bounding box center [479, 326] width 85 height 17
drag, startPoint x: 464, startPoint y: 363, endPoint x: 464, endPoint y: 349, distance: 13.5
click at [463, 362] on div "Flip bend" at bounding box center [483, 361] width 85 height 17
drag, startPoint x: 472, startPoint y: 325, endPoint x: 404, endPoint y: 336, distance: 69.0
click at [404, 336] on rect at bounding box center [390, 334] width 34 height 17
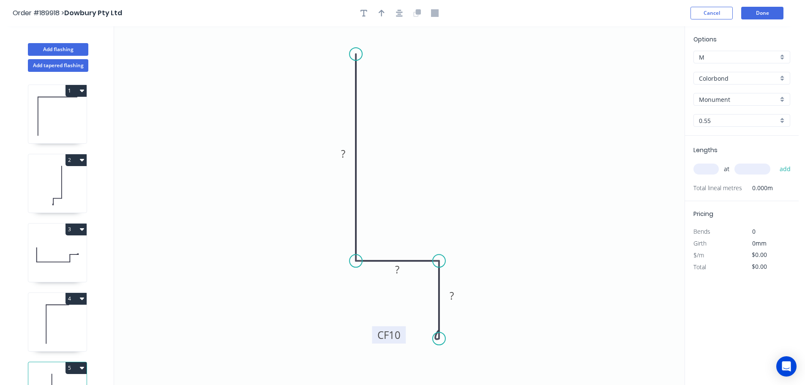
click at [395, 334] on tspan "10" at bounding box center [395, 335] width 12 height 14
click at [385, 11] on button "button" at bounding box center [381, 13] width 13 height 13
click at [643, 67] on icon at bounding box center [642, 58] width 8 height 27
drag, startPoint x: 643, startPoint y: 67, endPoint x: 479, endPoint y: 151, distance: 184.3
click at [479, 151] on icon at bounding box center [485, 144] width 25 height 25
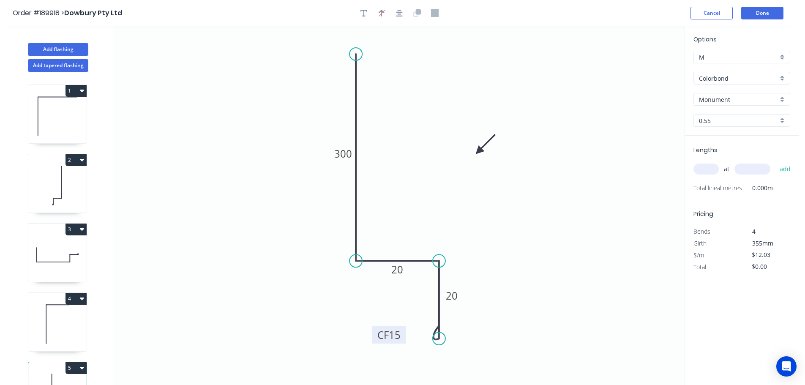
click at [707, 169] on input "text" at bounding box center [706, 169] width 25 height 11
click at [776, 162] on button "add" at bounding box center [786, 169] width 20 height 14
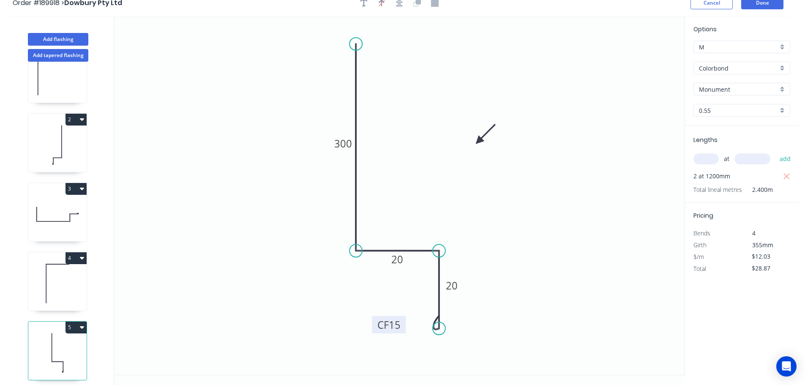
scroll to position [16, 0]
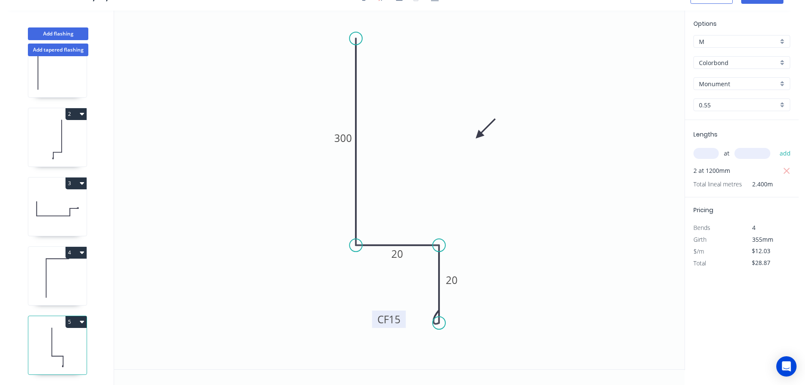
click at [81, 321] on icon "button" at bounding box center [82, 322] width 4 height 3
click at [33, 337] on div "Duplicate" at bounding box center [46, 343] width 65 height 12
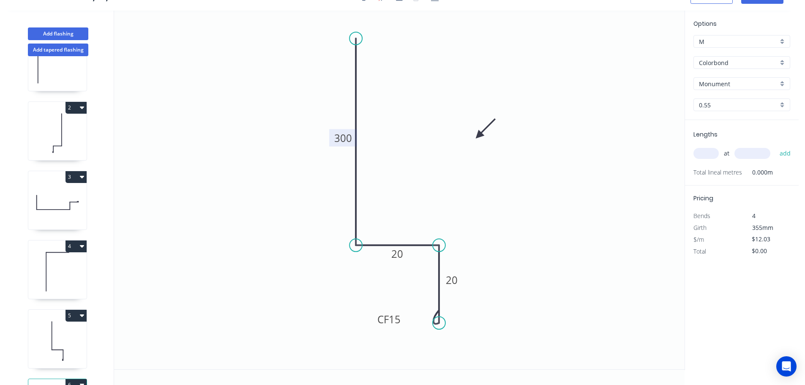
click at [344, 138] on tspan "300" at bounding box center [343, 138] width 18 height 14
click at [702, 153] on input "text" at bounding box center [706, 153] width 25 height 11
click at [776, 146] on button "add" at bounding box center [786, 153] width 20 height 14
click at [69, 32] on button "Add flashing" at bounding box center [58, 33] width 60 height 13
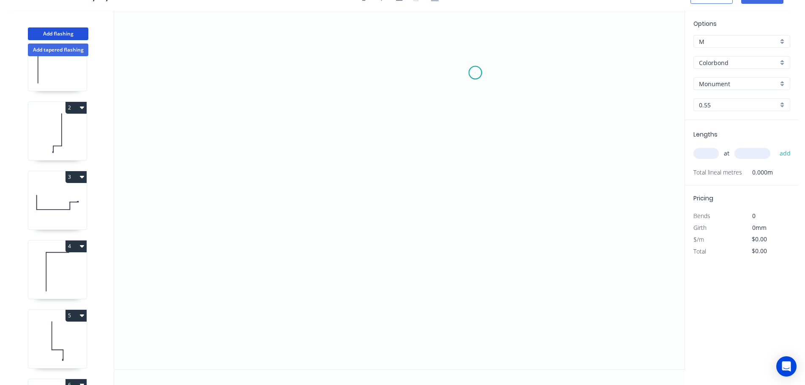
click at [475, 73] on icon "0" at bounding box center [399, 190] width 571 height 359
click at [385, 68] on icon "0" at bounding box center [399, 190] width 571 height 359
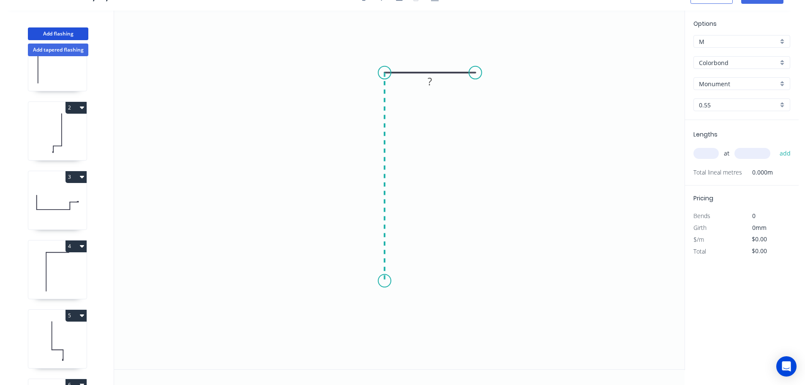
click at [383, 281] on icon "0 ?" at bounding box center [399, 190] width 571 height 359
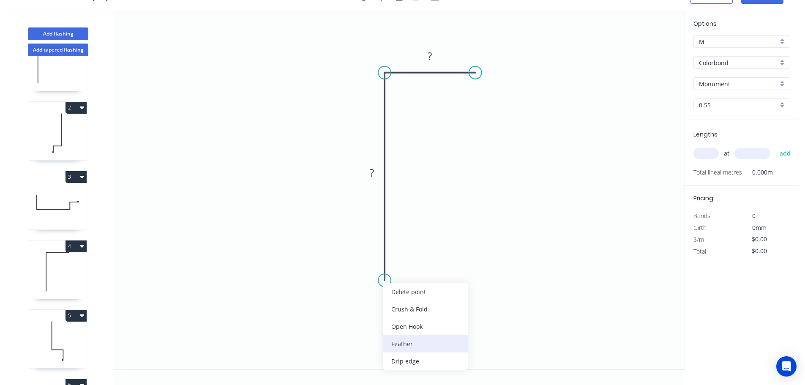
drag, startPoint x: 402, startPoint y: 341, endPoint x: 394, endPoint y: 322, distance: 20.9
click at [402, 342] on div "Feather" at bounding box center [425, 343] width 85 height 17
click at [416, 300] on div "Flip bend" at bounding box center [431, 304] width 85 height 17
drag, startPoint x: 417, startPoint y: 264, endPoint x: 442, endPoint y: 267, distance: 25.2
click at [438, 267] on rect at bounding box center [421, 267] width 33 height 17
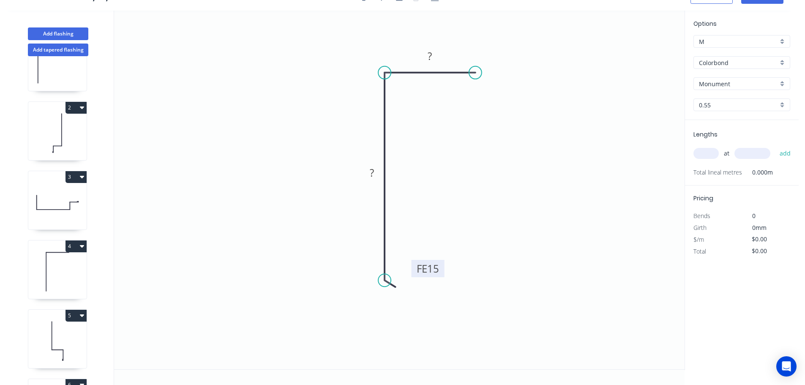
click at [434, 269] on tspan "15" at bounding box center [433, 269] width 12 height 14
click at [703, 149] on input "text" at bounding box center [706, 153] width 25 height 11
click at [776, 146] on button "add" at bounding box center [786, 153] width 20 height 14
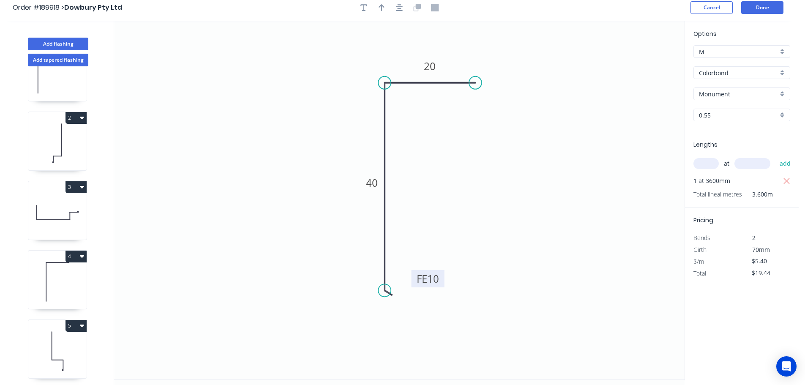
scroll to position [0, 0]
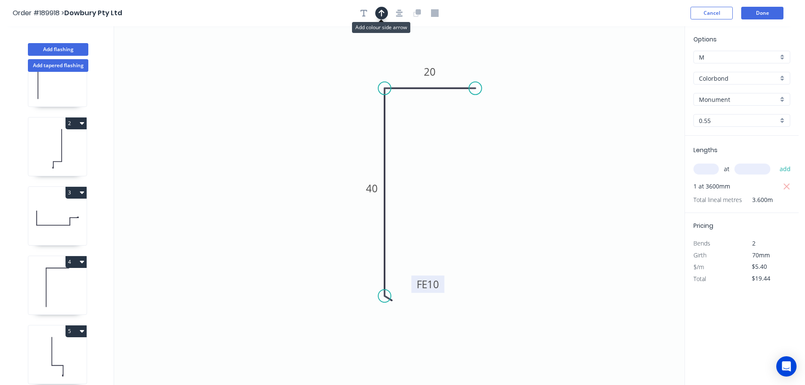
click at [383, 11] on icon "button" at bounding box center [382, 13] width 6 height 8
drag, startPoint x: 641, startPoint y: 66, endPoint x: 519, endPoint y: 194, distance: 177.0
click at [519, 194] on icon at bounding box center [519, 184] width 8 height 27
click at [519, 194] on icon at bounding box center [525, 187] width 25 height 25
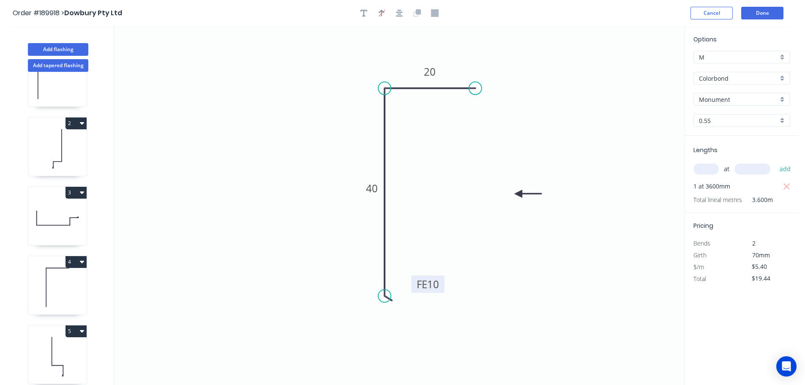
click at [519, 194] on icon at bounding box center [528, 194] width 27 height 8
drag, startPoint x: 519, startPoint y: 194, endPoint x: 490, endPoint y: 198, distance: 29.0
click at [490, 198] on icon at bounding box center [496, 205] width 25 height 25
click at [756, 14] on button "Done" at bounding box center [762, 13] width 42 height 13
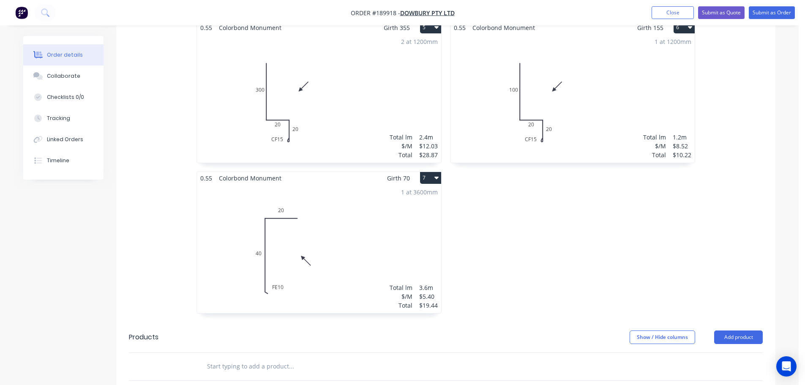
scroll to position [592, 0]
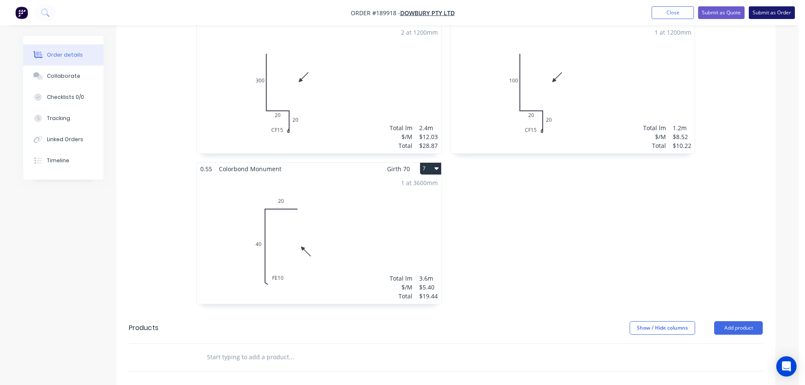
click at [776, 11] on button "Submit as Order" at bounding box center [772, 12] width 46 height 13
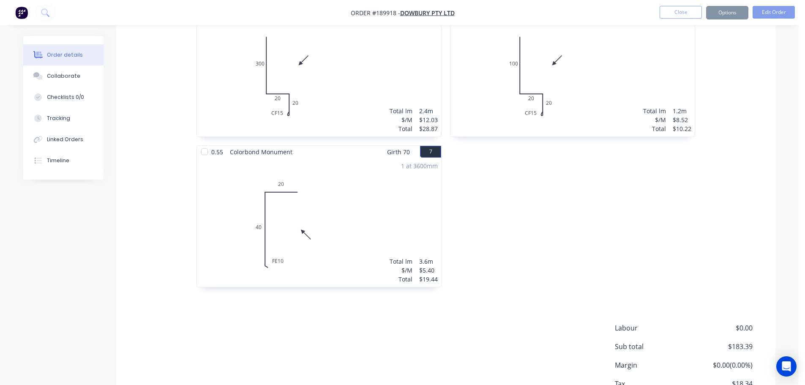
scroll to position [0, 0]
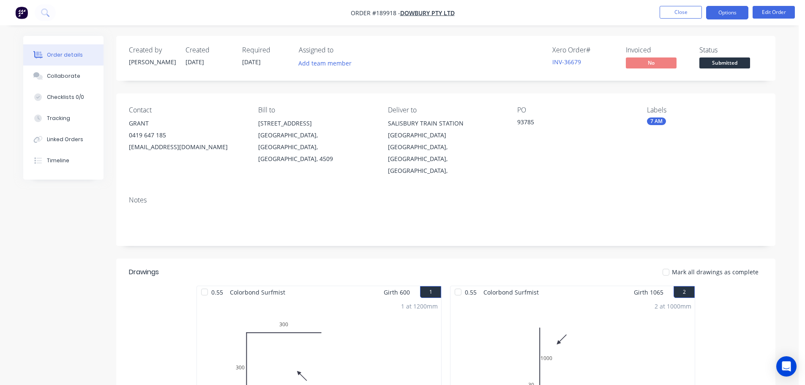
click at [730, 14] on button "Options" at bounding box center [727, 13] width 42 height 14
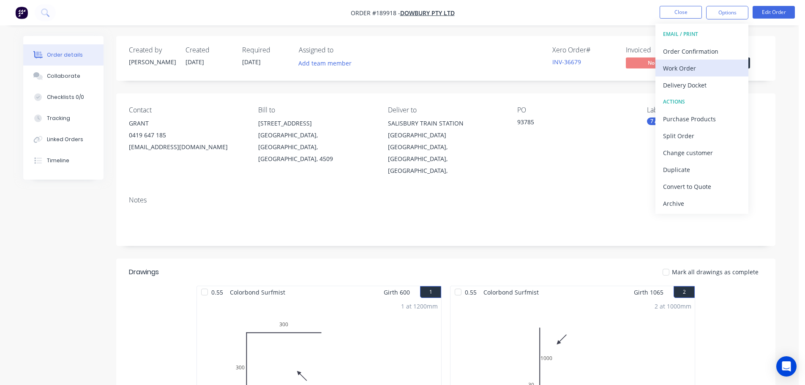
click at [672, 68] on div "Work Order" at bounding box center [702, 68] width 78 height 12
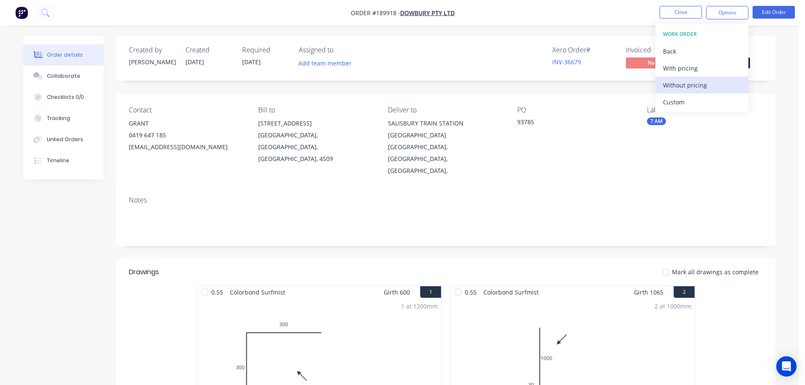
click at [676, 82] on div "Without pricing" at bounding box center [702, 85] width 78 height 12
click at [572, 8] on nav "Order #189918 - Dowbury Pty Ltd Close Options EMAIL / PRINT Order Confirmation …" at bounding box center [402, 12] width 805 height 25
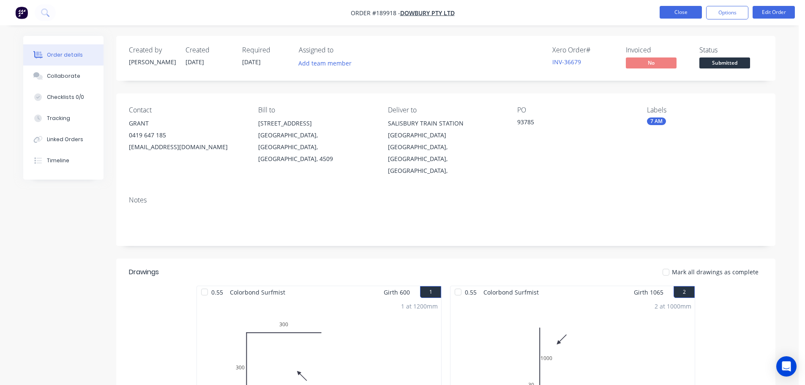
click at [679, 10] on button "Close" at bounding box center [681, 12] width 42 height 13
